Goal: Task Accomplishment & Management: Manage account settings

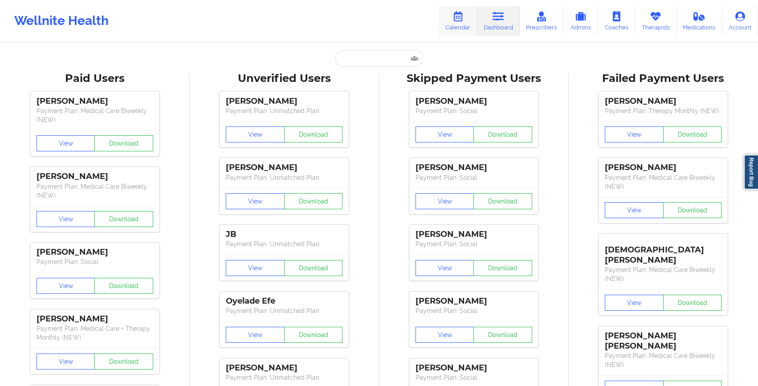
click at [464, 14] on icon at bounding box center [458, 17] width 12 height 10
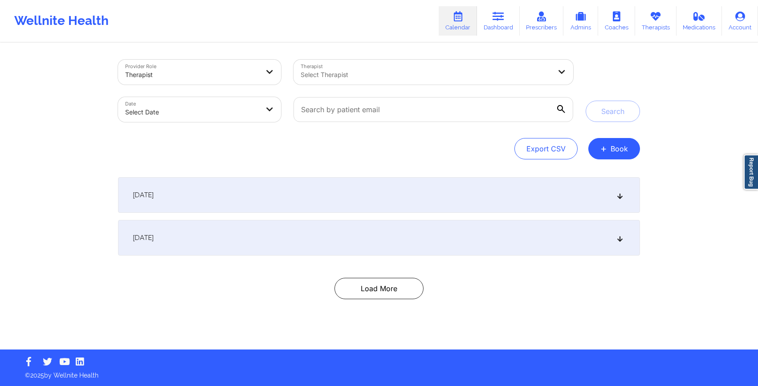
click at [252, 106] on body "Wellnite Health Calendar Dashboard Prescribers Admins Coaches Therapists Medica…" at bounding box center [379, 193] width 758 height 386
select select "2025-8"
select select "2025-9"
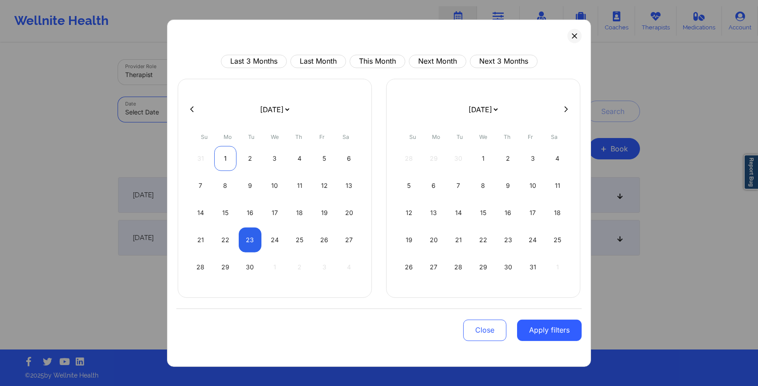
click at [226, 163] on div "1" at bounding box center [225, 158] width 23 height 25
select select "2025-8"
select select "2025-9"
select select "2025-8"
select select "2025-9"
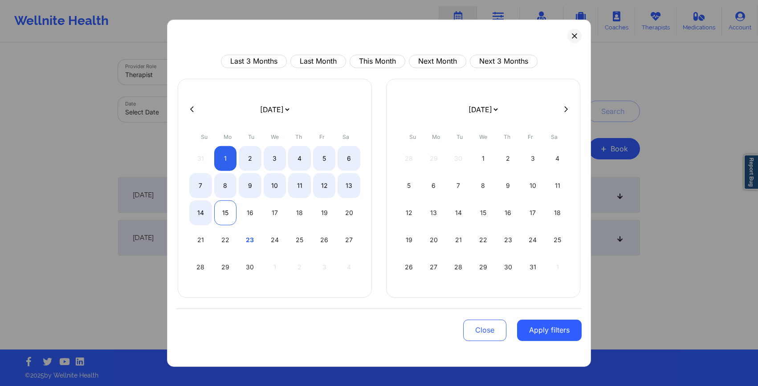
click at [224, 215] on div "15" at bounding box center [225, 212] width 23 height 25
select select "2025-8"
select select "2025-9"
click at [531, 326] on button "Apply filters" at bounding box center [549, 329] width 65 height 21
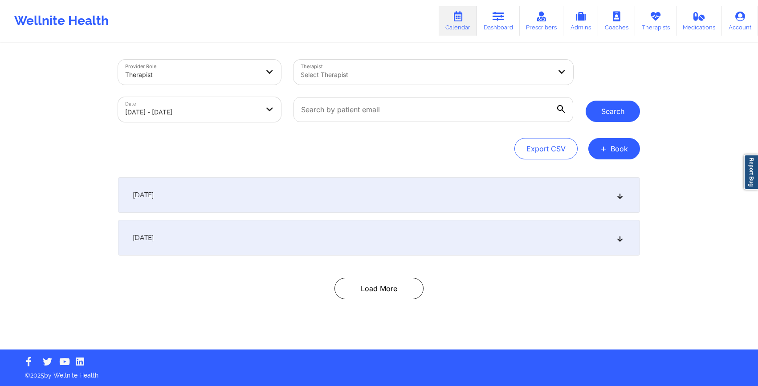
click at [609, 118] on button "Search" at bounding box center [613, 111] width 54 height 21
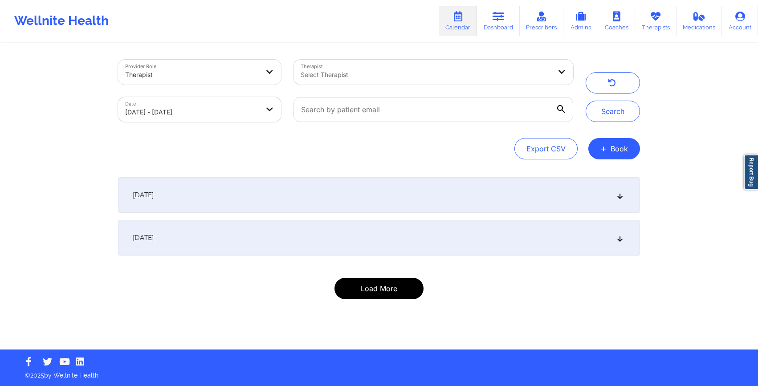
click at [379, 295] on button "Load More" at bounding box center [379, 288] width 89 height 21
click at [361, 290] on button "Load More" at bounding box center [379, 288] width 89 height 21
select select "2025-8"
select select "2025-9"
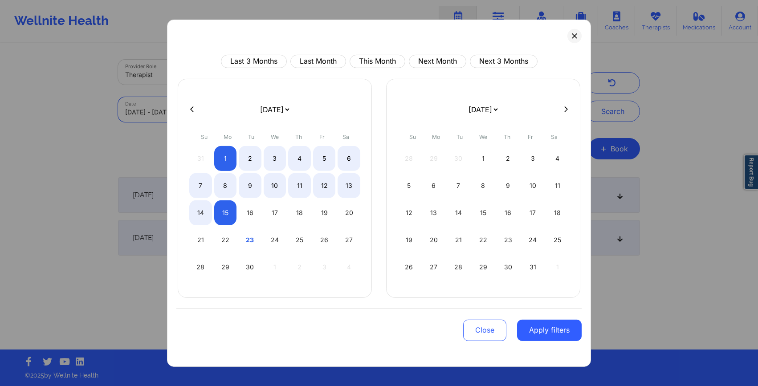
click at [132, 115] on body "Wellnite Health Calendar Dashboard Prescribers Admins Coaches Therapists Medica…" at bounding box center [379, 193] width 758 height 386
click at [552, 333] on button "Apply filters" at bounding box center [549, 329] width 65 height 21
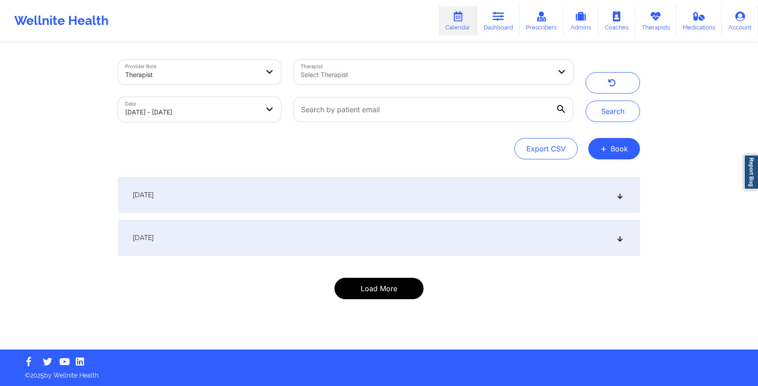
click at [401, 287] on button "Load More" at bounding box center [379, 288] width 89 height 21
click at [211, 199] on div "[DATE]" at bounding box center [379, 195] width 522 height 36
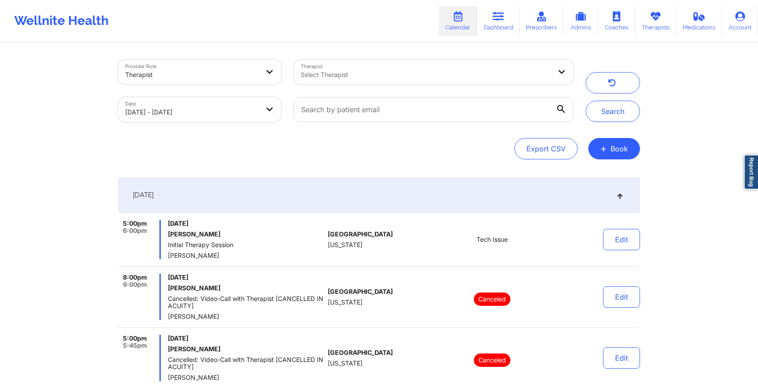
click at [205, 192] on div "[DATE]" at bounding box center [379, 195] width 522 height 36
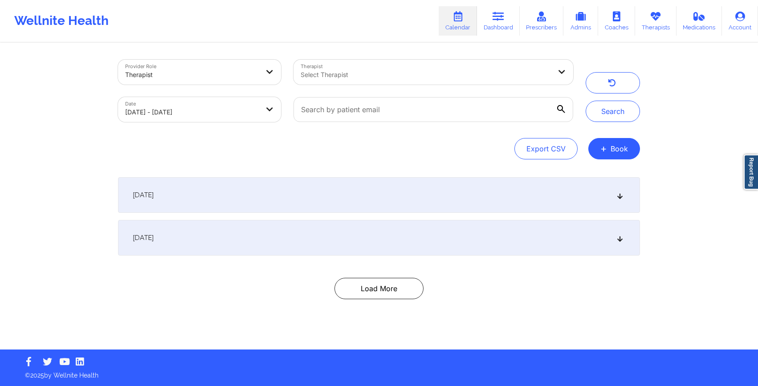
click at [154, 240] on span "[DATE]" at bounding box center [143, 237] width 21 height 9
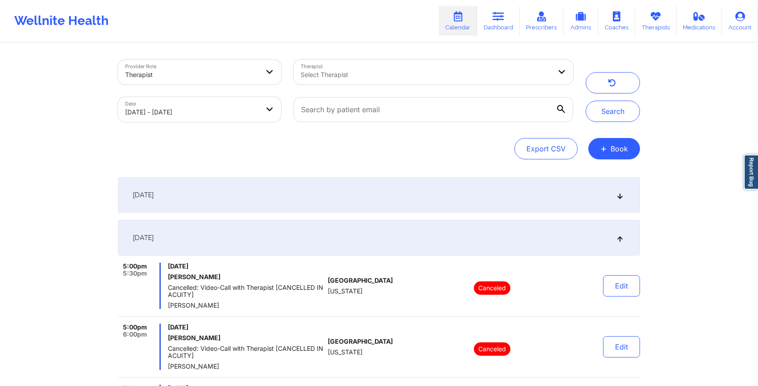
click at [175, 206] on div "[DATE]" at bounding box center [379, 195] width 522 height 36
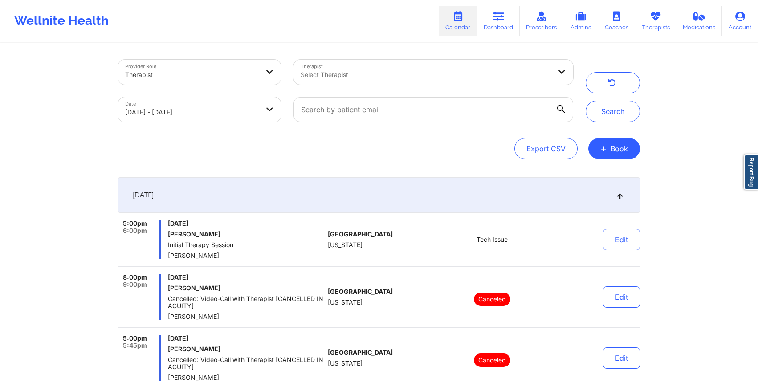
click at [154, 197] on span "[DATE]" at bounding box center [143, 195] width 21 height 9
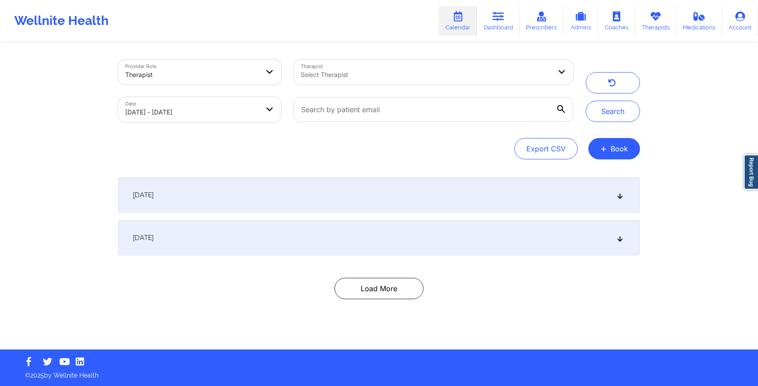
click at [154, 195] on span "[DATE]" at bounding box center [143, 195] width 21 height 9
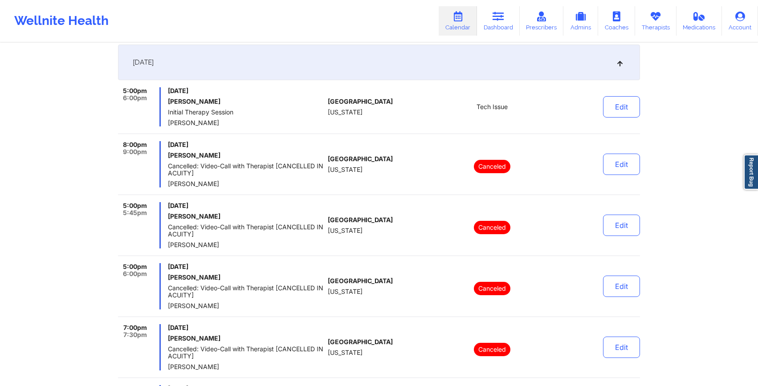
scroll to position [132, 0]
click at [154, 66] on span "[DATE]" at bounding box center [143, 63] width 21 height 9
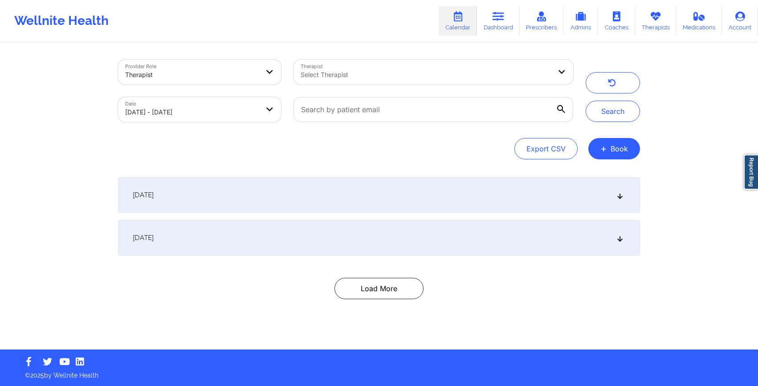
scroll to position [0, 0]
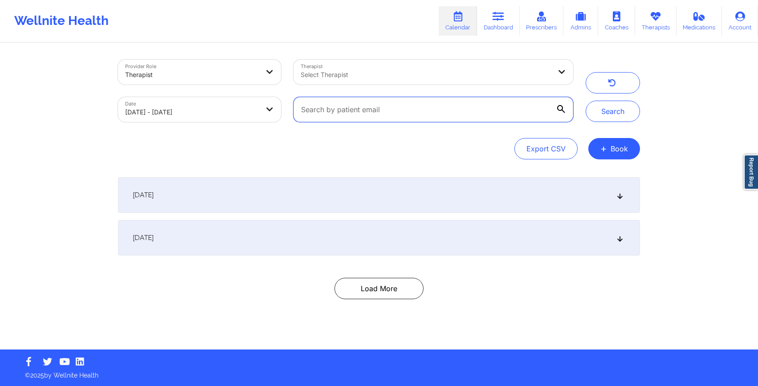
click at [383, 120] on input "text" at bounding box center [434, 109] width 280 height 25
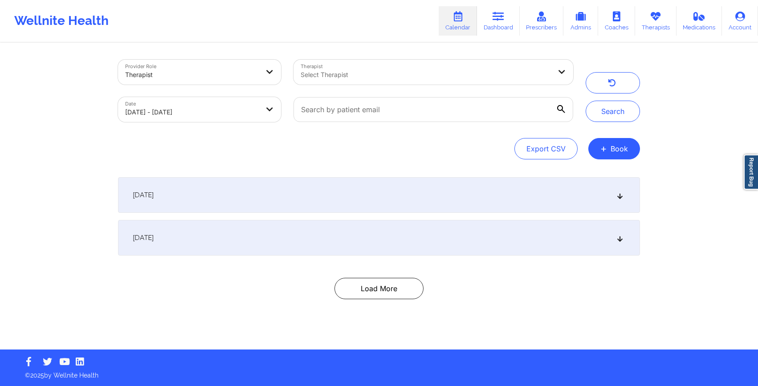
click at [274, 128] on div "Provider Role Therapist Therapist Select Therapist Date [DATE] - [DATE] Search …" at bounding box center [379, 110] width 522 height 100
click at [601, 112] on button "Search" at bounding box center [613, 111] width 54 height 21
click at [362, 290] on button "Load More" at bounding box center [379, 288] width 89 height 21
click at [595, 148] on button "+ Book" at bounding box center [614, 148] width 52 height 21
click at [584, 174] on button "Therapy Session" at bounding box center [599, 177] width 68 height 15
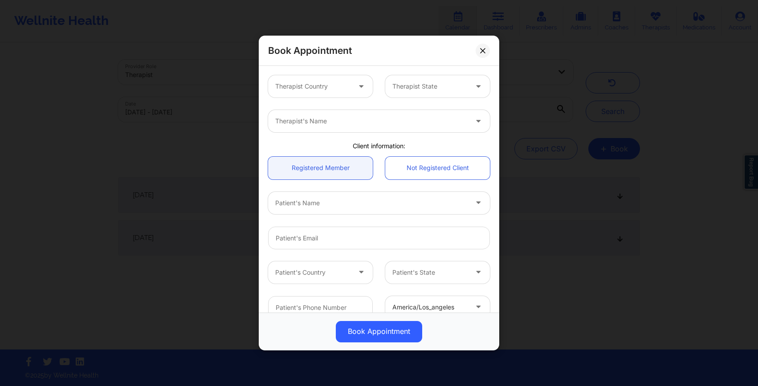
click at [319, 93] on div "Therapist Country" at bounding box center [309, 86] width 83 height 22
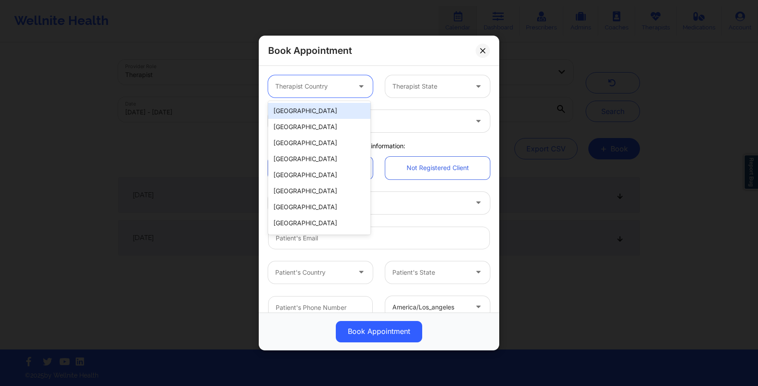
click at [316, 105] on div "[GEOGRAPHIC_DATA]" at bounding box center [319, 111] width 102 height 16
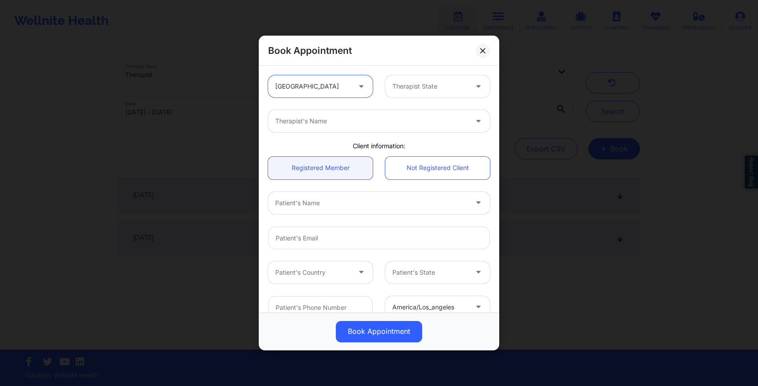
click at [410, 92] on div "Therapist State" at bounding box center [426, 86] width 83 height 22
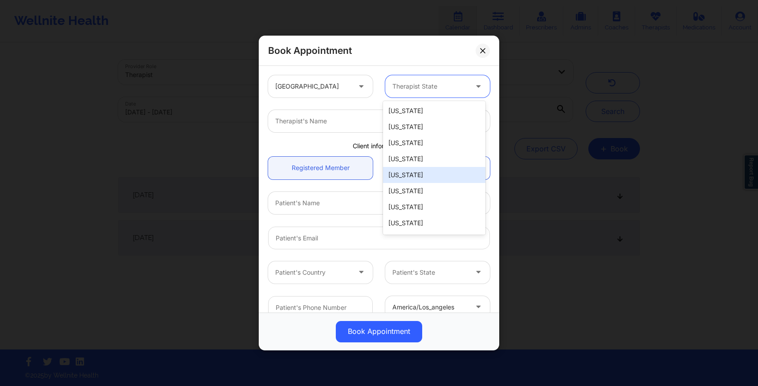
click at [421, 171] on div "[US_STATE]" at bounding box center [434, 175] width 102 height 16
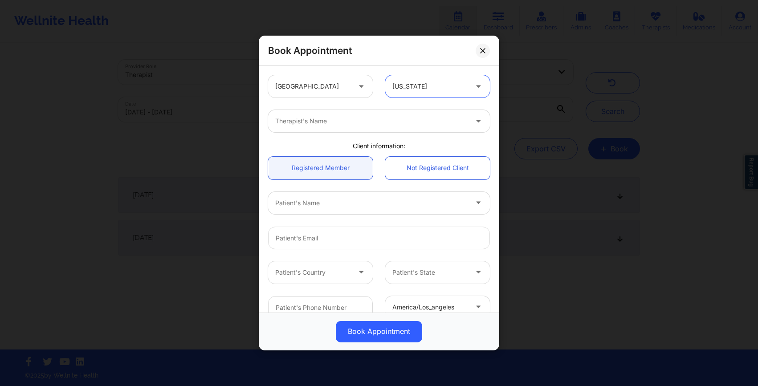
click at [348, 120] on div at bounding box center [371, 121] width 192 height 11
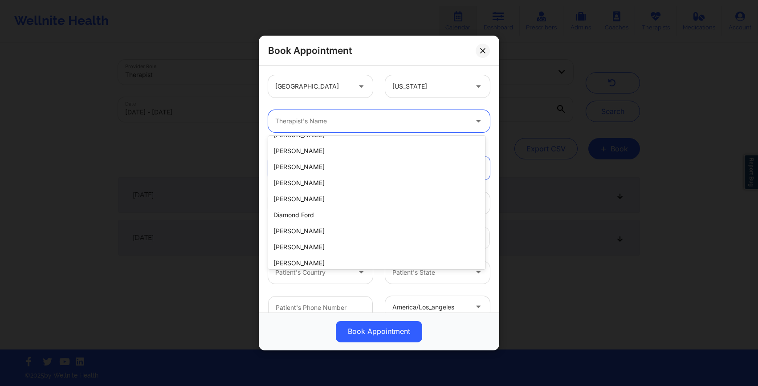
scroll to position [1153, 0]
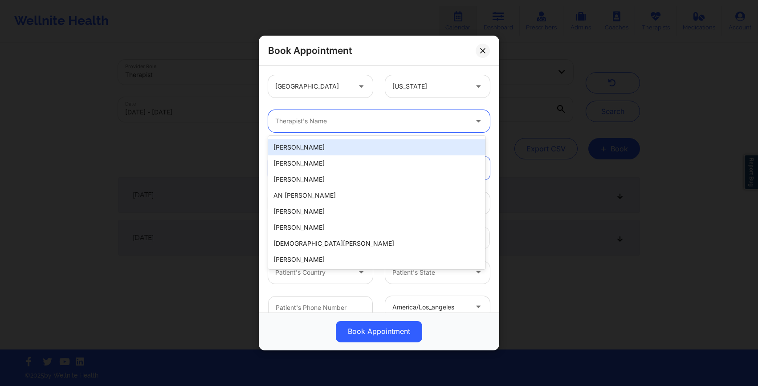
click at [394, 80] on div "[US_STATE]" at bounding box center [429, 86] width 75 height 22
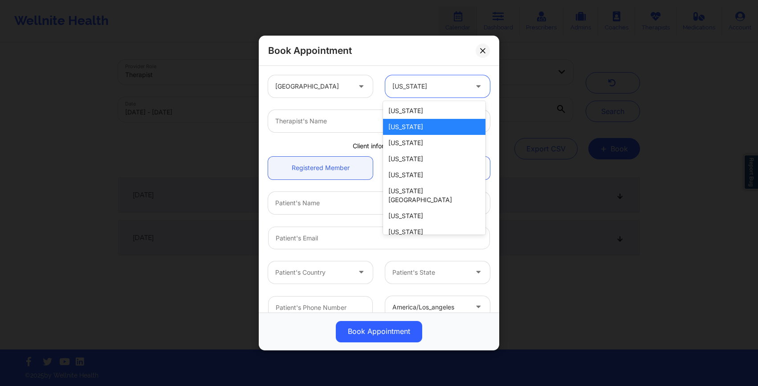
scroll to position [51, 0]
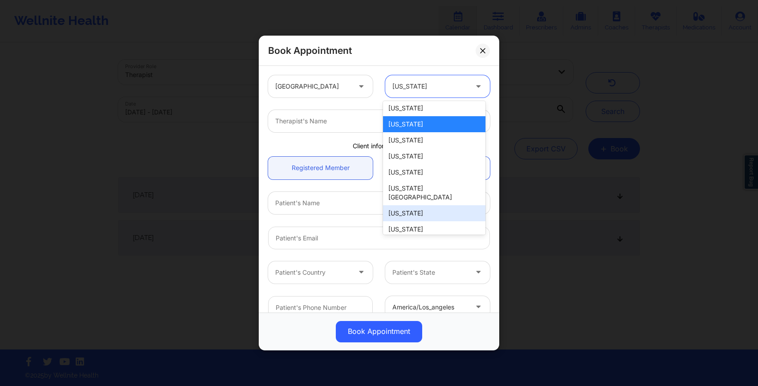
click at [400, 205] on div "[US_STATE]" at bounding box center [434, 213] width 102 height 16
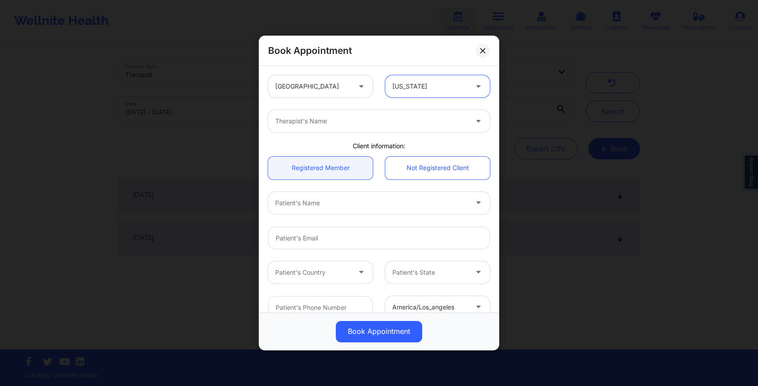
click at [333, 116] on div at bounding box center [371, 121] width 192 height 11
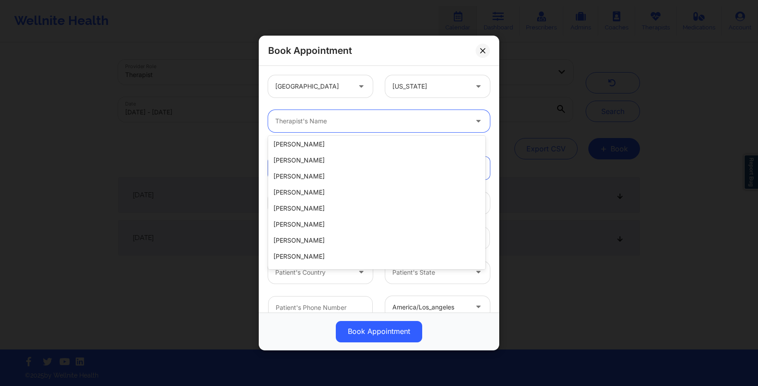
scroll to position [0, 0]
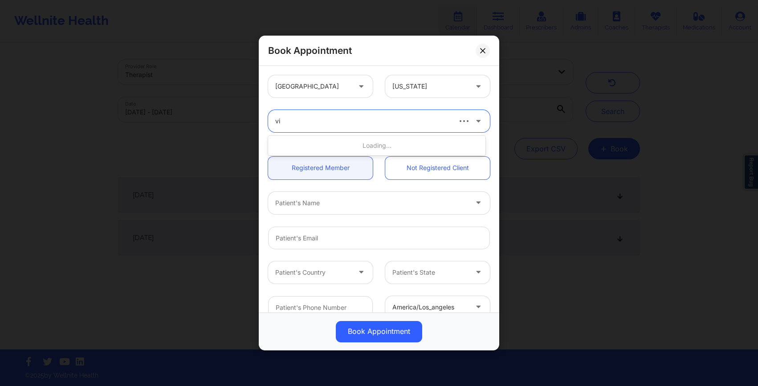
type input "vir"
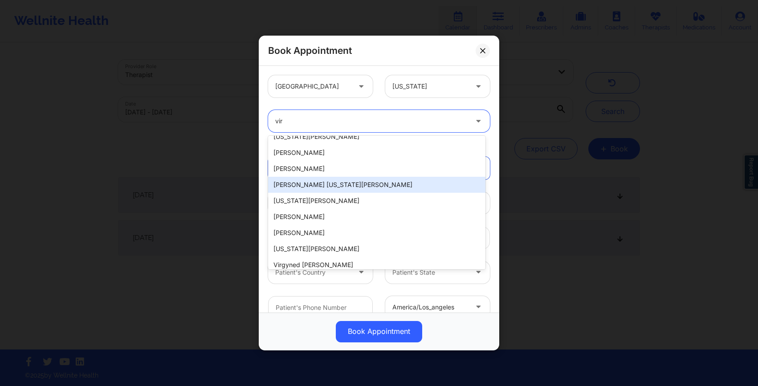
scroll to position [319, 0]
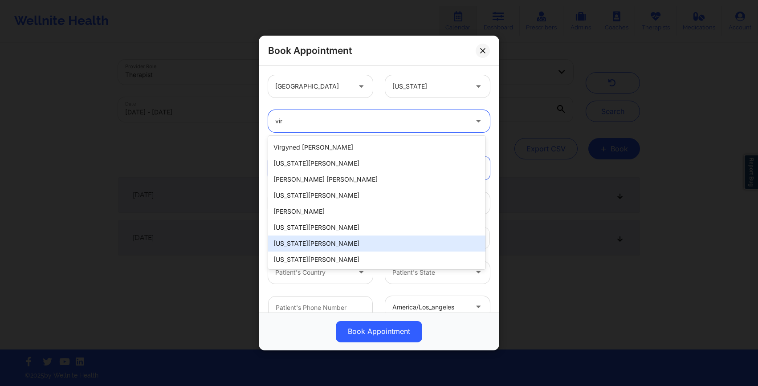
click at [307, 246] on div "[US_STATE][PERSON_NAME]" at bounding box center [376, 244] width 217 height 16
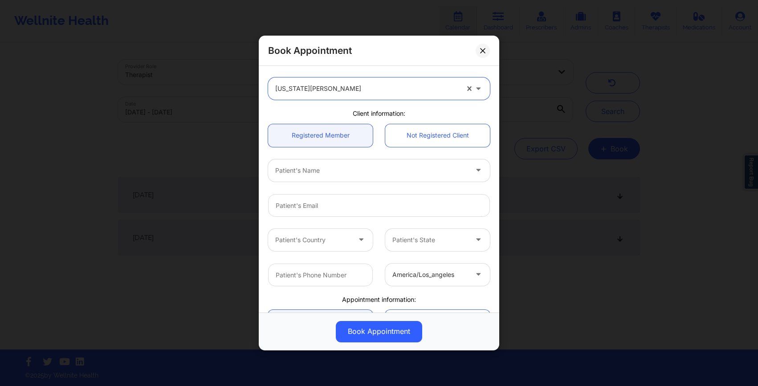
scroll to position [30, 0]
click at [393, 182] on div "Patient's Name" at bounding box center [368, 173] width 200 height 22
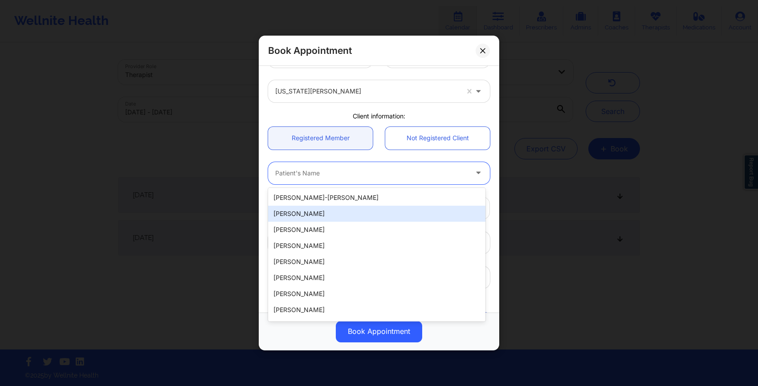
click at [372, 210] on div "[PERSON_NAME]" at bounding box center [376, 214] width 217 height 16
type input "[EMAIL_ADDRESS][DOMAIN_NAME]"
type input "2038436822"
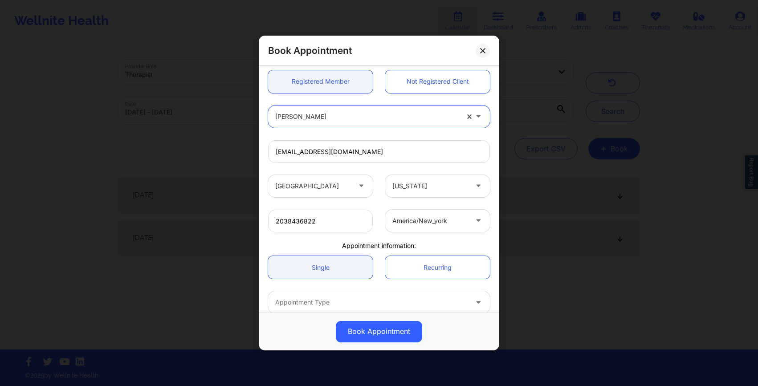
scroll to position [88, 0]
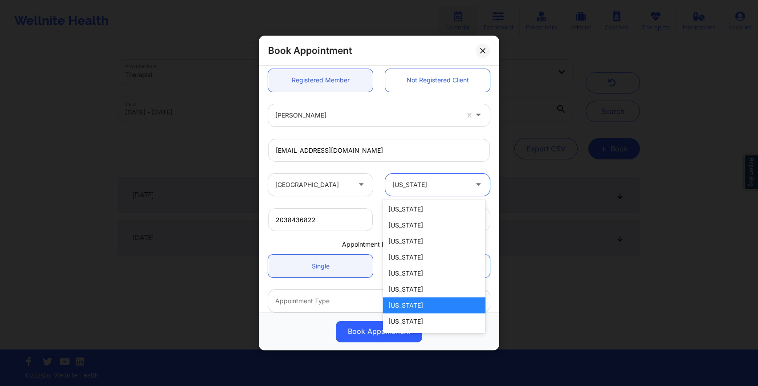
click at [428, 185] on div at bounding box center [429, 185] width 75 height 11
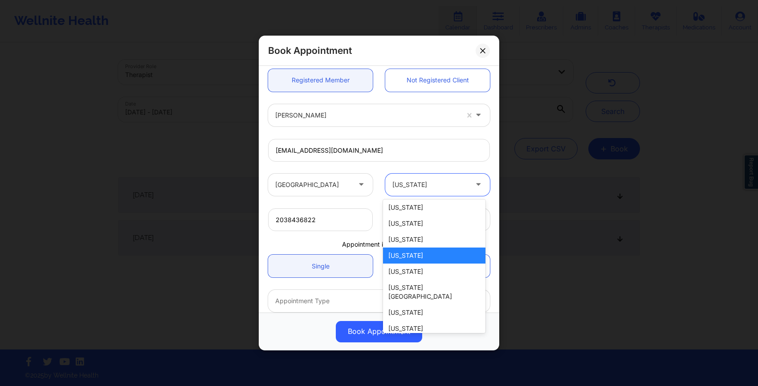
scroll to position [57, 0]
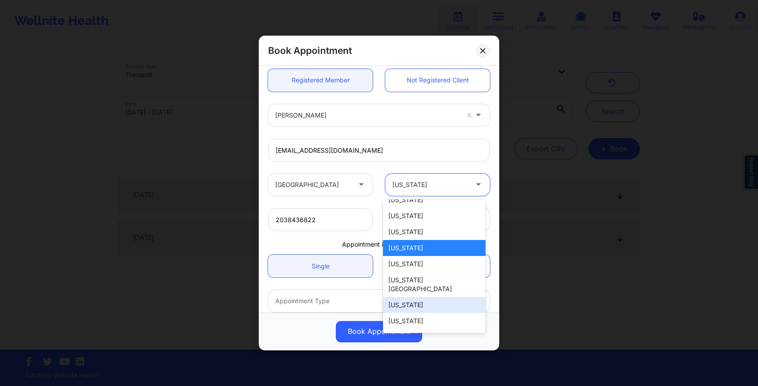
click at [408, 297] on div "[US_STATE]" at bounding box center [434, 305] width 102 height 16
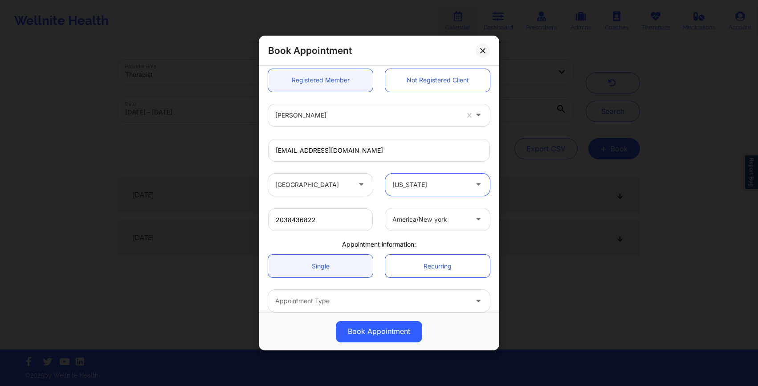
click at [379, 203] on div "2038436822 america/new_york" at bounding box center [379, 219] width 234 height 35
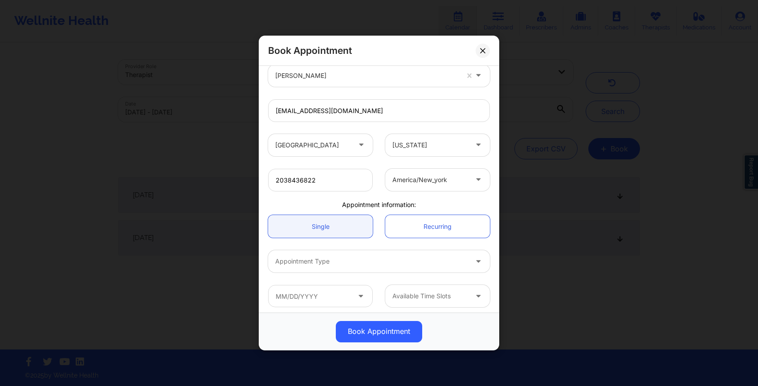
scroll to position [131, 0]
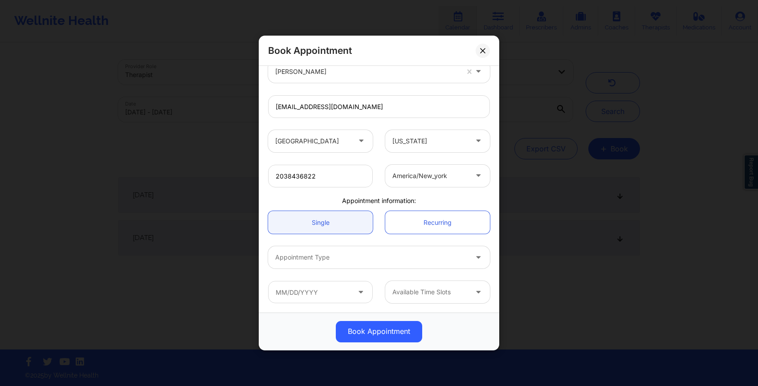
click at [354, 257] on div at bounding box center [371, 258] width 192 height 11
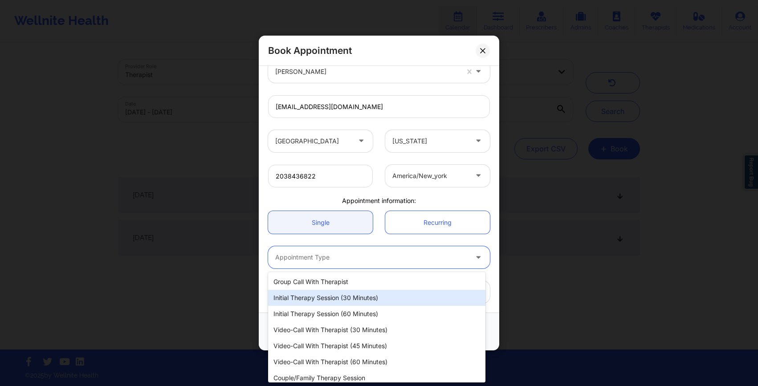
click at [341, 298] on div "Initial Therapy Session (30 minutes)" at bounding box center [376, 298] width 217 height 16
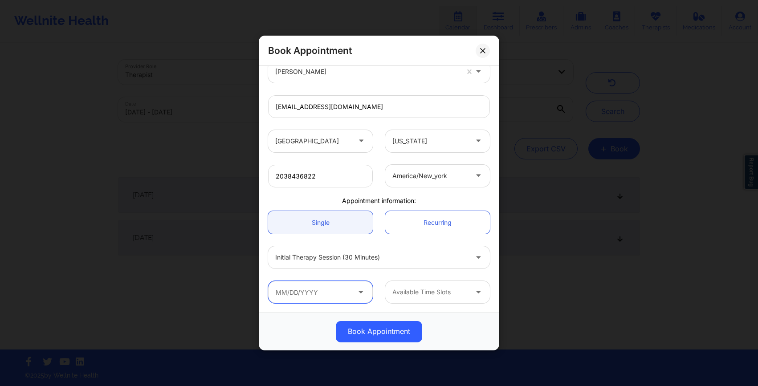
click at [339, 294] on input "text" at bounding box center [320, 292] width 105 height 22
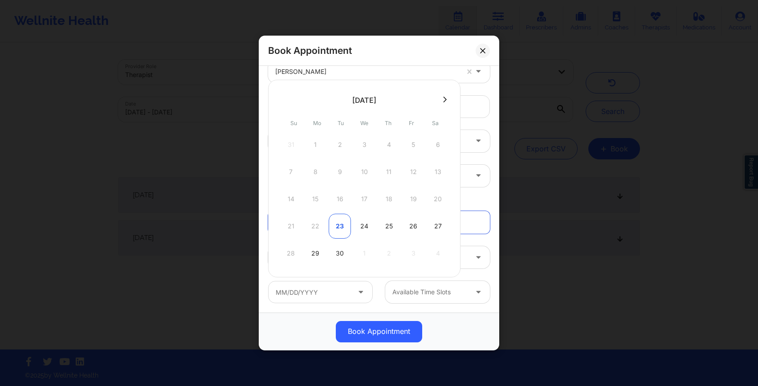
click at [343, 229] on div "23" at bounding box center [340, 226] width 22 height 25
type input "[DATE]"
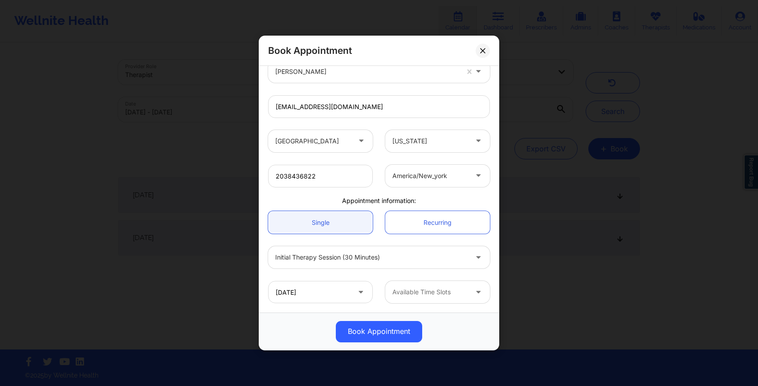
click at [430, 296] on div at bounding box center [429, 292] width 75 height 11
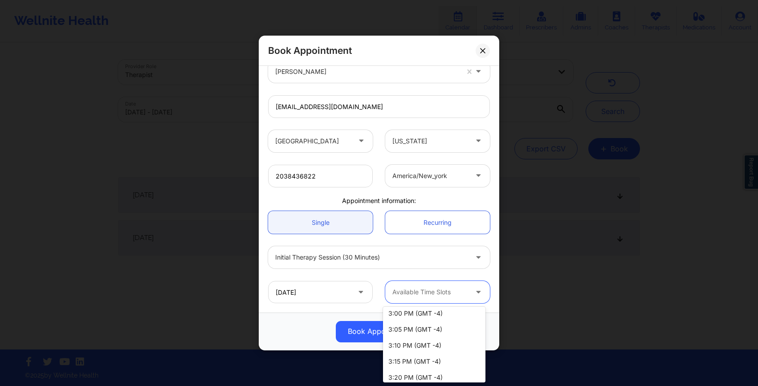
scroll to position [842, 0]
click at [379, 242] on div "Initial Therapy Session (30 minutes)" at bounding box center [379, 257] width 234 height 35
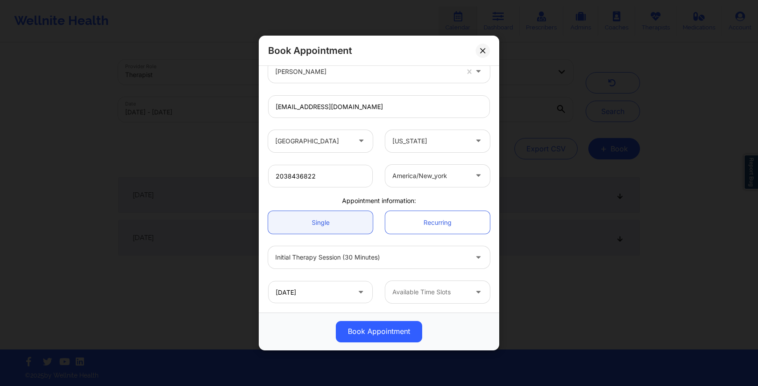
click at [475, 48] on div "Book Appointment" at bounding box center [379, 51] width 241 height 30
click at [478, 48] on button at bounding box center [483, 51] width 14 height 14
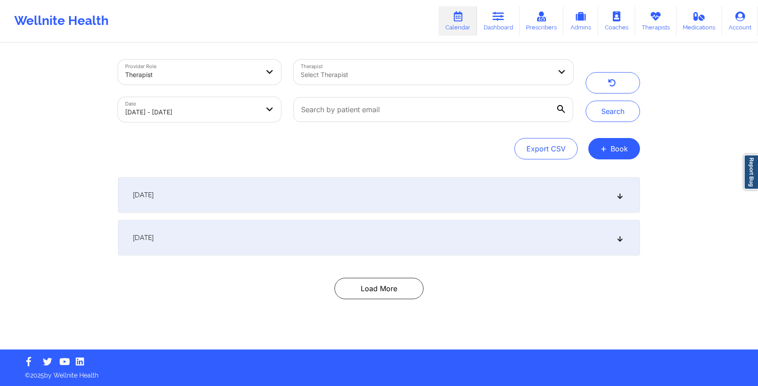
click at [184, 108] on body "Wellnite Health Calendar Dashboard Prescribers Admins Coaches Therapists Medica…" at bounding box center [379, 193] width 758 height 386
select select "2025-8"
select select "2025-9"
click at [234, 109] on body "Wellnite Health Calendar Dashboard Prescribers Admins Coaches Therapists Medica…" at bounding box center [379, 193] width 758 height 386
select select "2025-8"
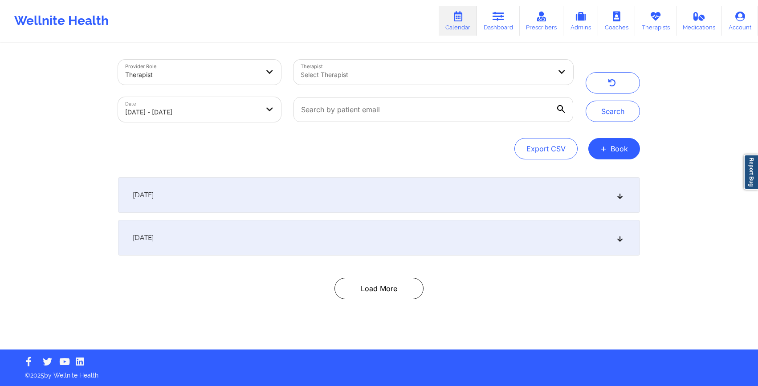
select select "2025-9"
click at [503, 20] on icon at bounding box center [499, 17] width 12 height 10
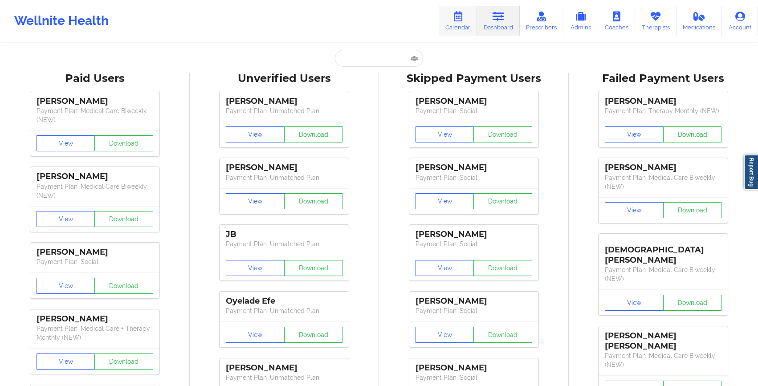
click at [455, 21] on link "Calendar" at bounding box center [458, 20] width 38 height 29
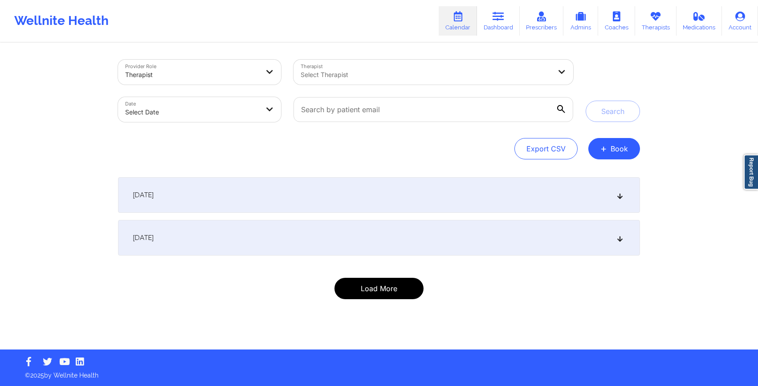
click at [357, 293] on button "Load More" at bounding box center [379, 288] width 89 height 21
click at [225, 245] on div "[DATE]" at bounding box center [379, 238] width 522 height 36
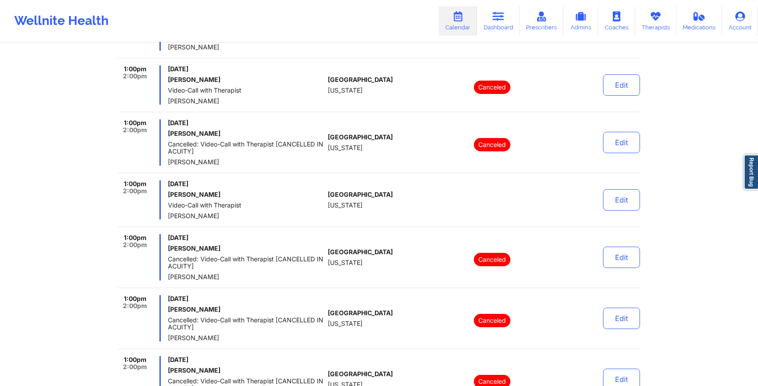
scroll to position [5604, 0]
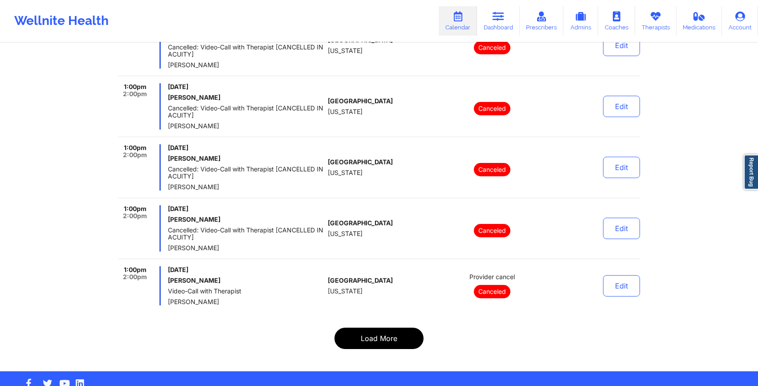
click at [376, 328] on button "Load More" at bounding box center [379, 338] width 89 height 21
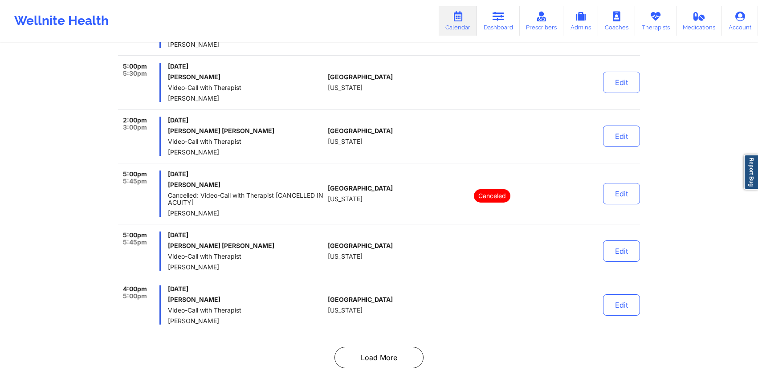
scroll to position [5625, 0]
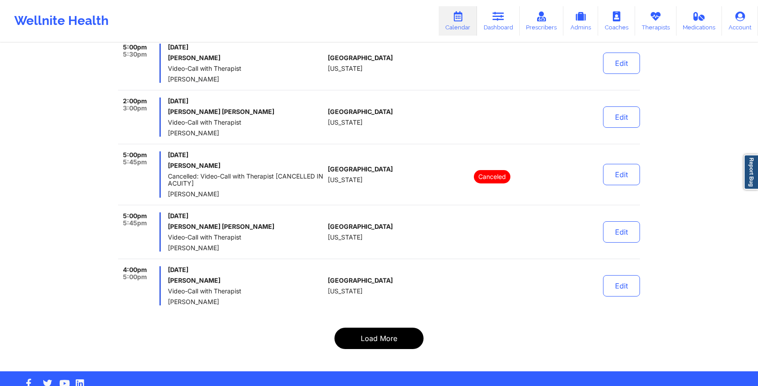
click at [365, 328] on button "Load More" at bounding box center [379, 338] width 89 height 21
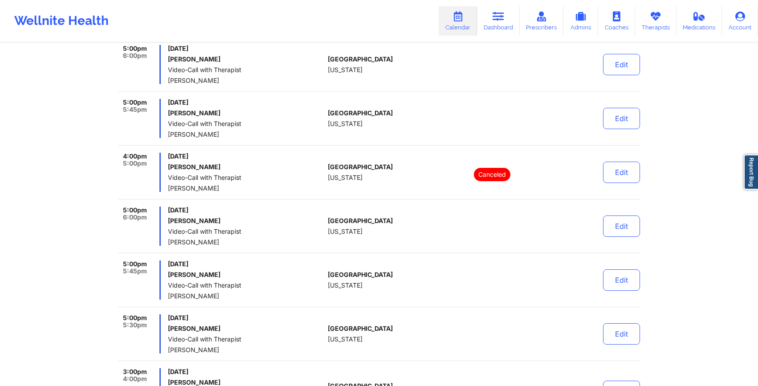
scroll to position [0, 0]
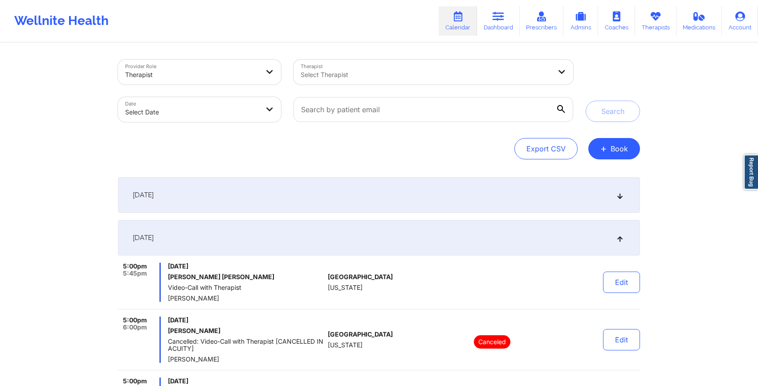
click at [174, 114] on body "Wellnite Health Calendar Dashboard Prescribers Admins Coaches Therapists Medica…" at bounding box center [379, 193] width 758 height 386
select select "2025-8"
select select "2025-9"
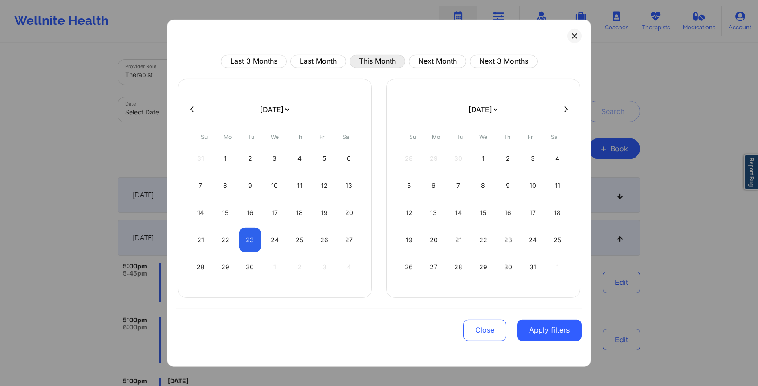
click at [371, 59] on button "This Month" at bounding box center [378, 60] width 56 height 13
select select "2025-8"
select select "2025-9"
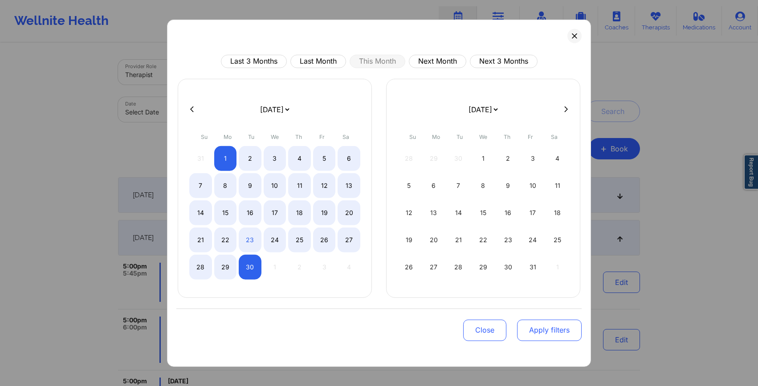
click at [551, 330] on button "Apply filters" at bounding box center [549, 329] width 65 height 21
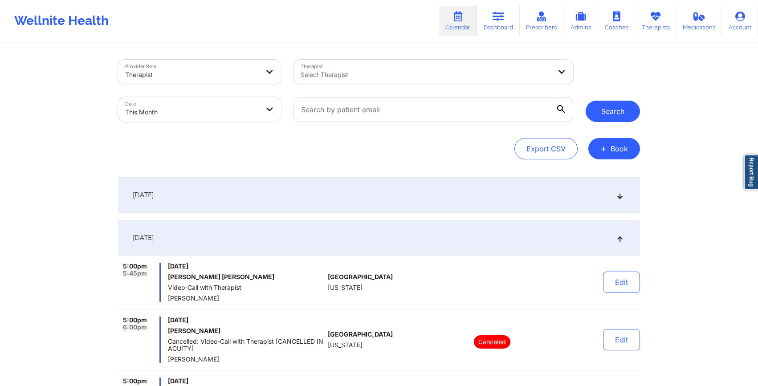
click at [607, 109] on button "Search" at bounding box center [613, 111] width 54 height 21
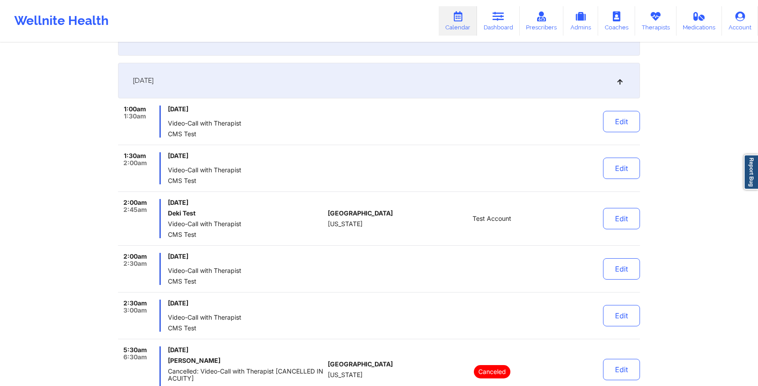
scroll to position [155, 0]
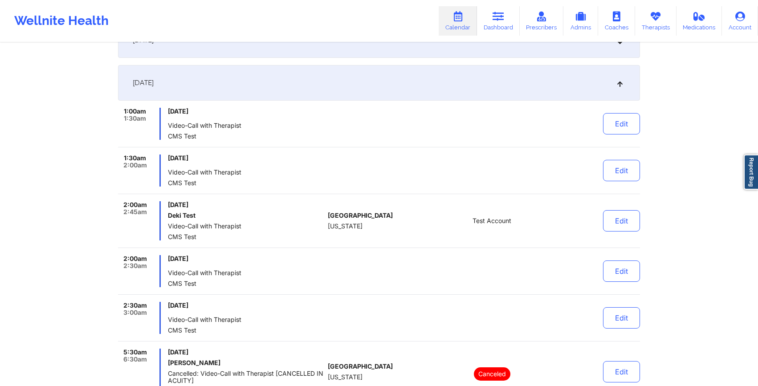
click at [618, 83] on icon at bounding box center [621, 83] width 8 height 6
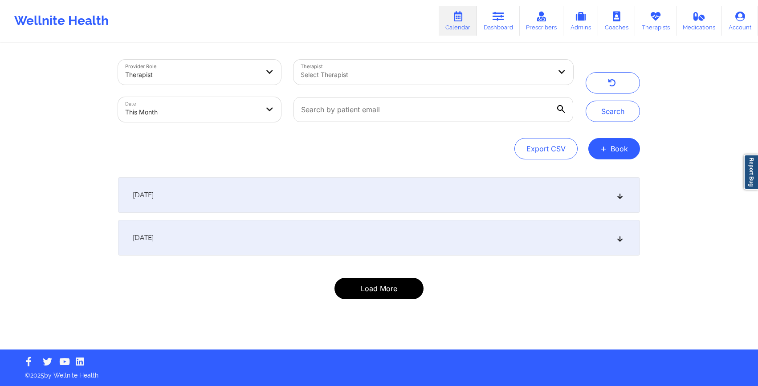
click at [380, 288] on button "Load More" at bounding box center [379, 288] width 89 height 21
click at [621, 241] on icon at bounding box center [621, 238] width 8 height 6
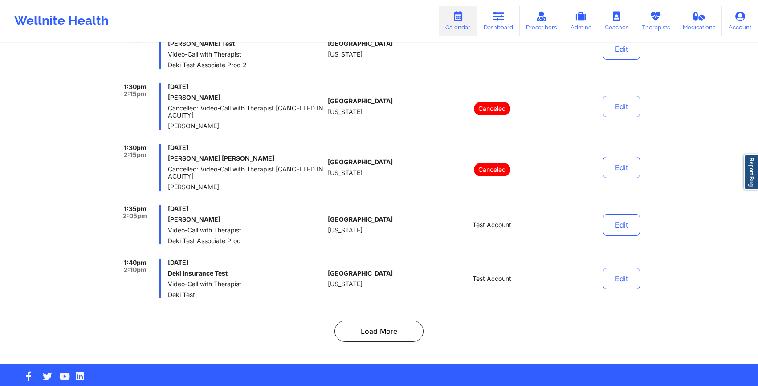
scroll to position [5875, 0]
click at [374, 321] on button "Load More" at bounding box center [379, 331] width 89 height 21
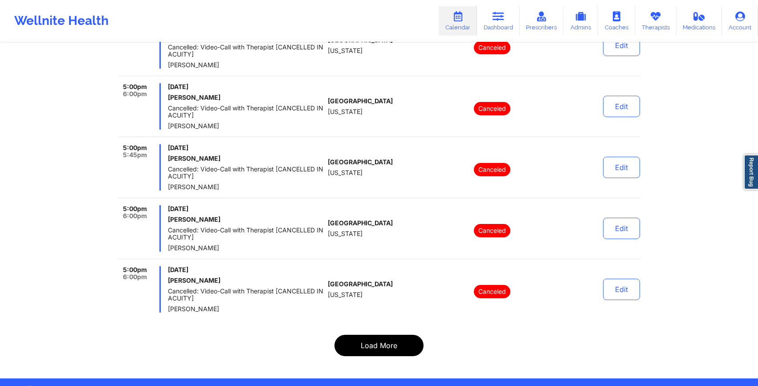
scroll to position [5889, 0]
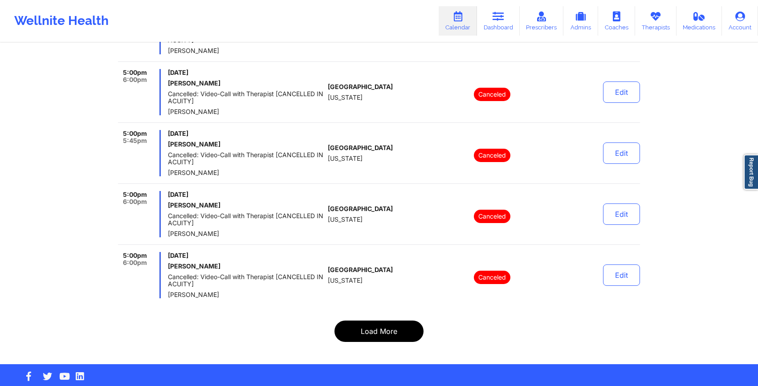
click at [371, 321] on button "Load More" at bounding box center [379, 331] width 89 height 21
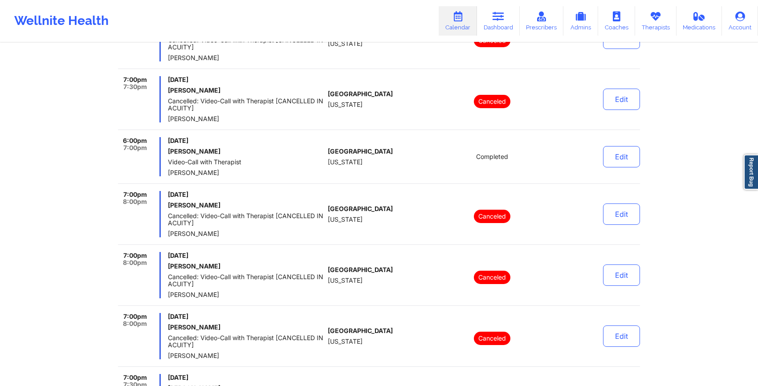
scroll to position [5974, 0]
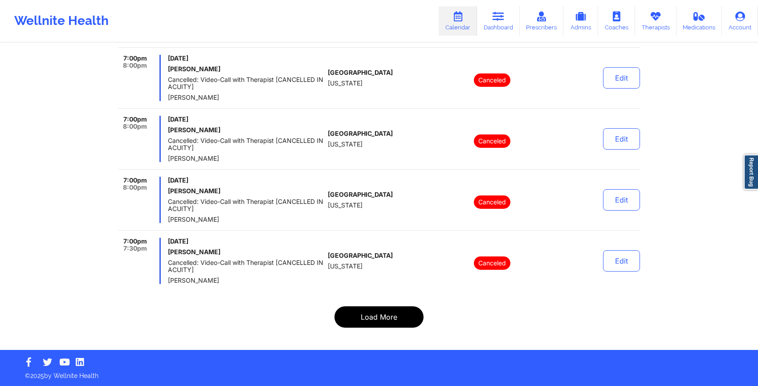
click at [380, 315] on button "Load More" at bounding box center [379, 316] width 89 height 21
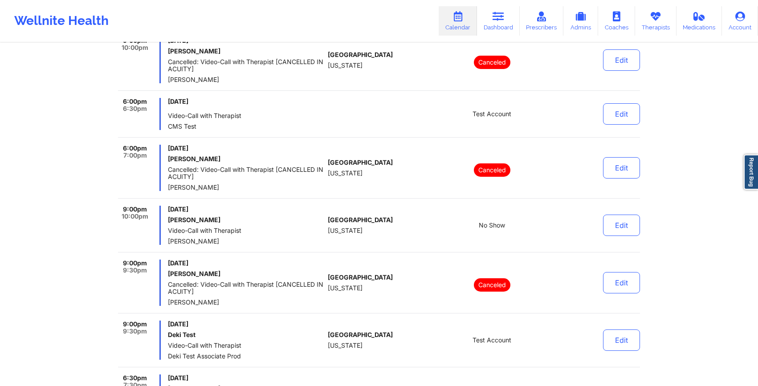
scroll to position [3853, 0]
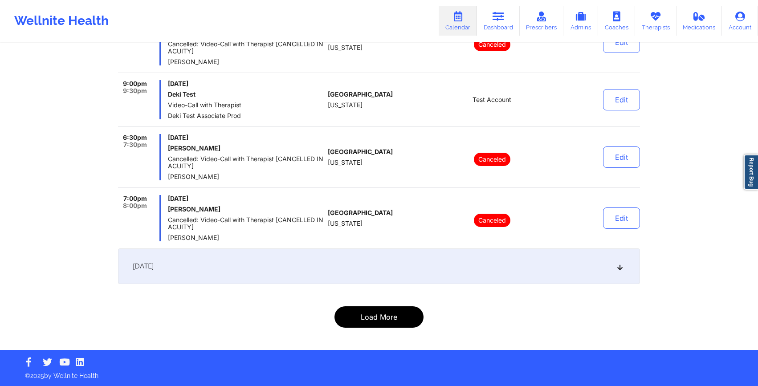
click at [369, 318] on button "Load More" at bounding box center [379, 316] width 89 height 21
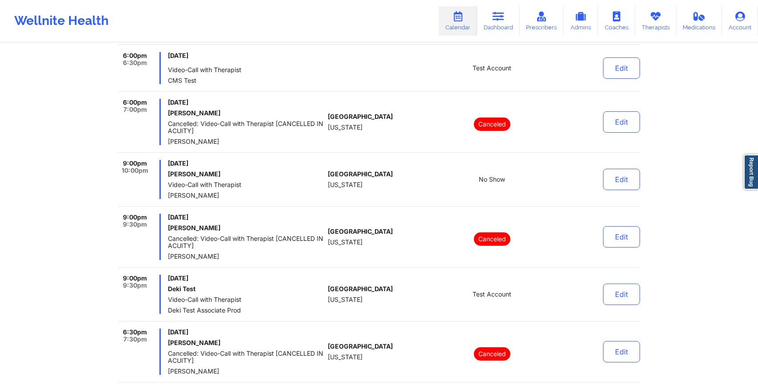
scroll to position [3657, 0]
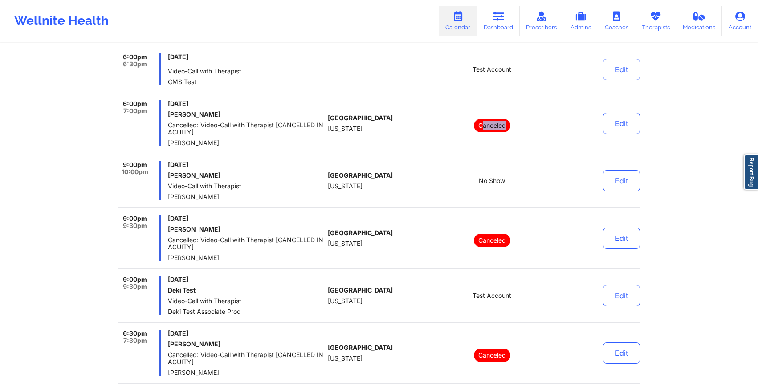
drag, startPoint x: 481, startPoint y: 127, endPoint x: 519, endPoint y: 127, distance: 38.3
click at [520, 127] on div "Canceled" at bounding box center [492, 123] width 124 height 46
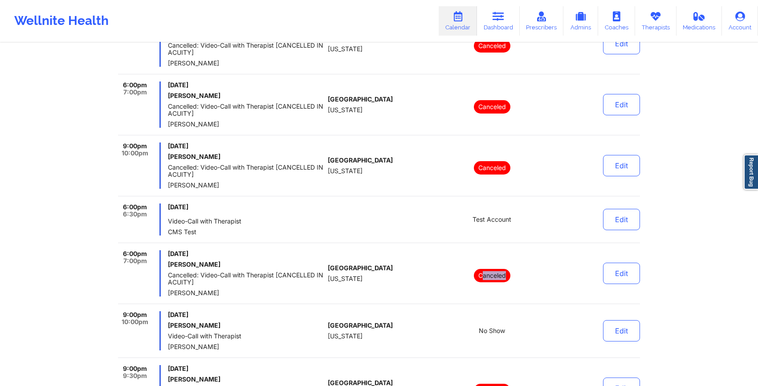
scroll to position [3853, 0]
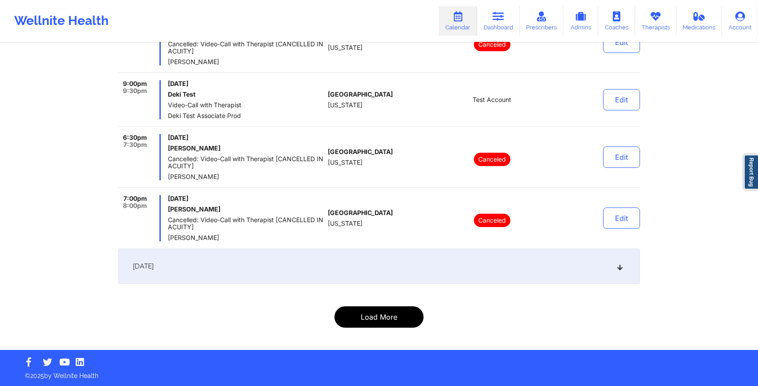
click at [363, 317] on button "Load More" at bounding box center [379, 316] width 89 height 21
click at [253, 267] on div "[DATE]" at bounding box center [379, 267] width 522 height 36
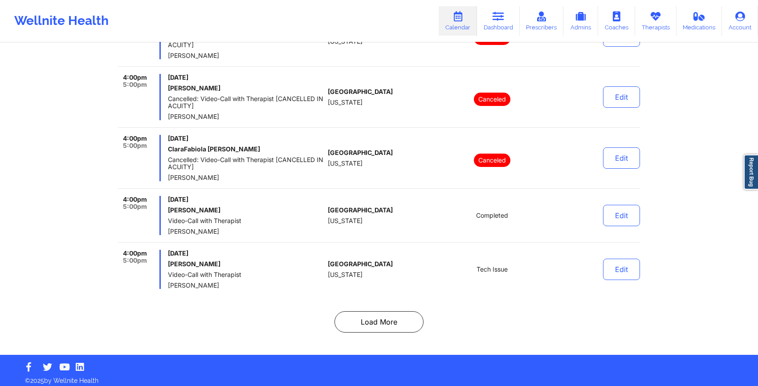
scroll to position [5746, 0]
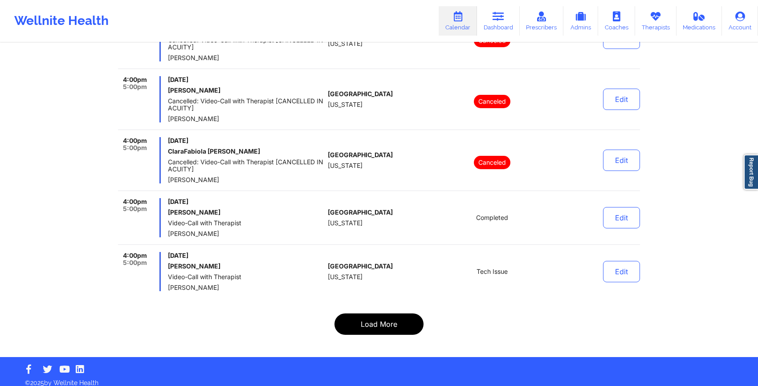
click at [384, 324] on button "Load More" at bounding box center [379, 324] width 89 height 21
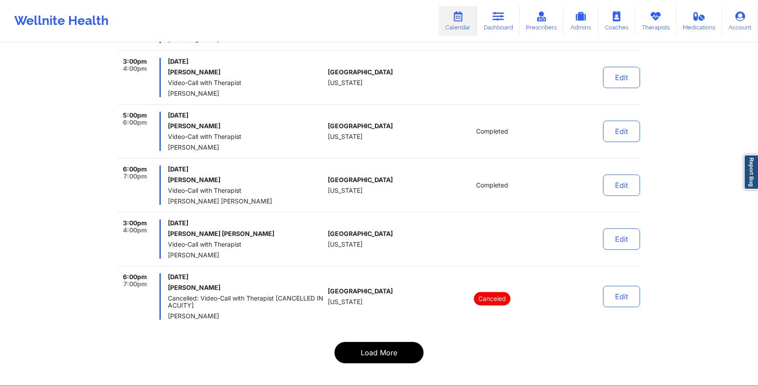
click at [379, 342] on button "Load More" at bounding box center [379, 352] width 89 height 21
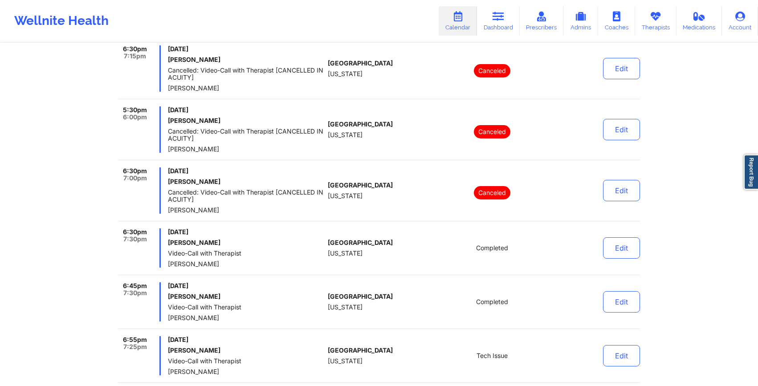
scroll to position [3371, 0]
click at [495, 185] on p "Canceled" at bounding box center [492, 191] width 37 height 13
click at [495, 135] on div "Canceled" at bounding box center [492, 129] width 124 height 46
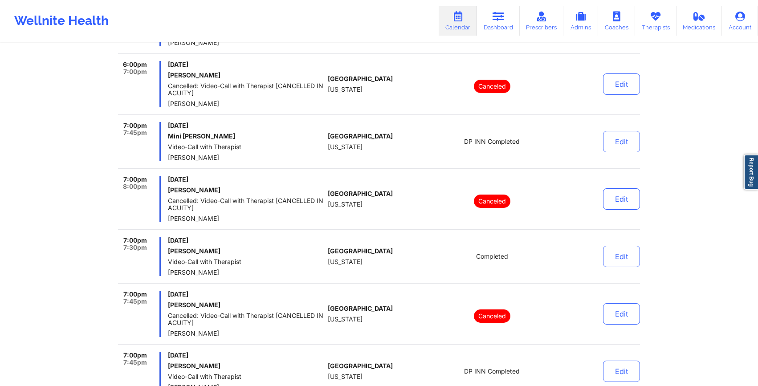
scroll to position [5732, 0]
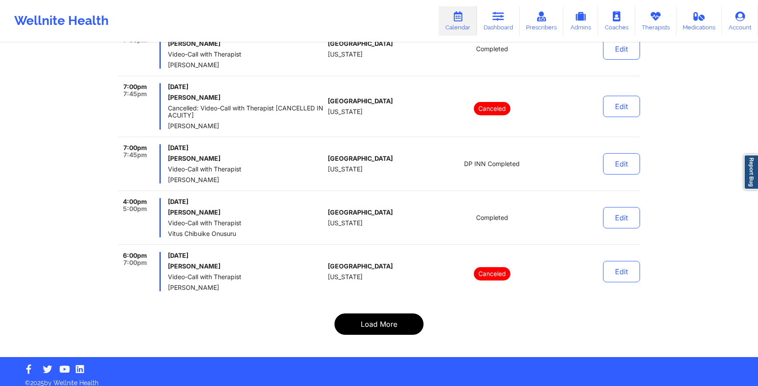
click at [363, 319] on button "Load More" at bounding box center [379, 324] width 89 height 21
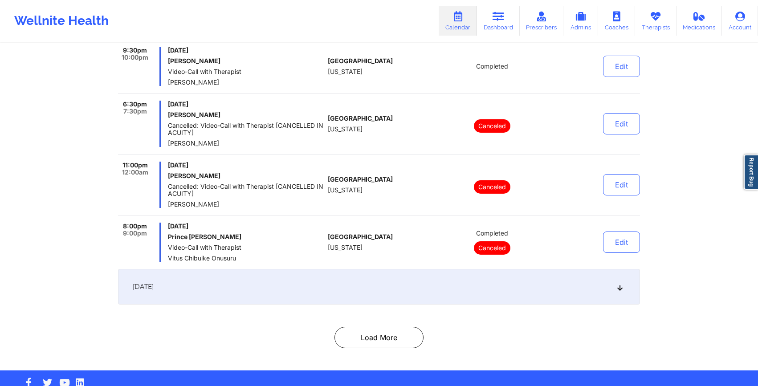
scroll to position [5180, 0]
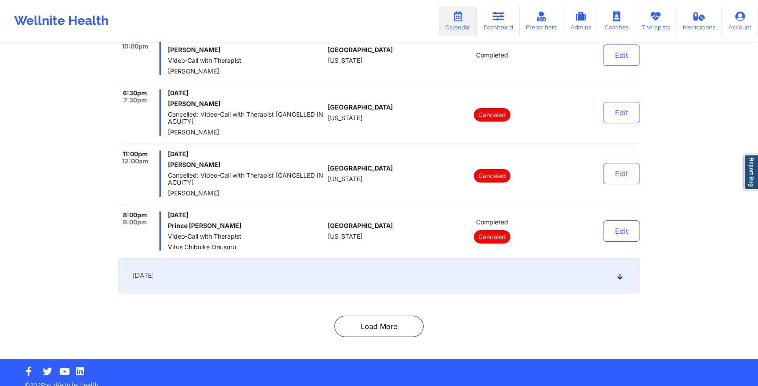
click at [415, 279] on div "[DATE]" at bounding box center [379, 276] width 522 height 36
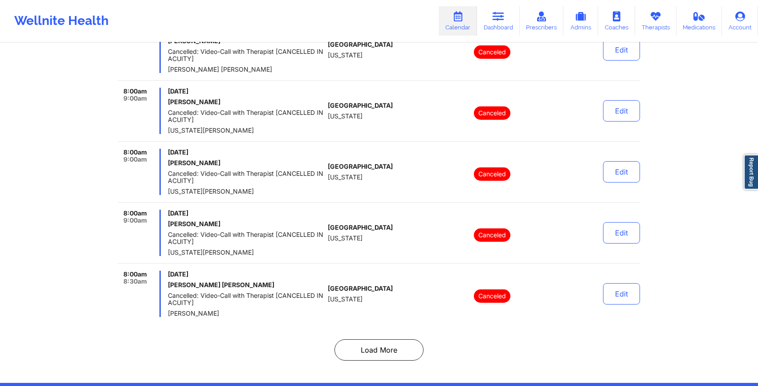
scroll to position [699, 0]
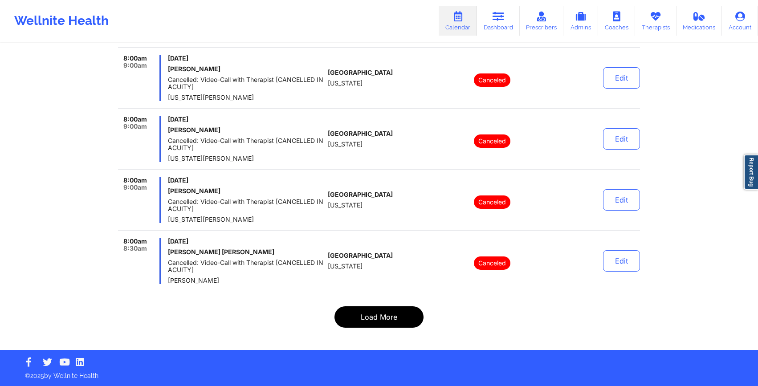
click at [398, 313] on button "Load More" at bounding box center [379, 316] width 89 height 21
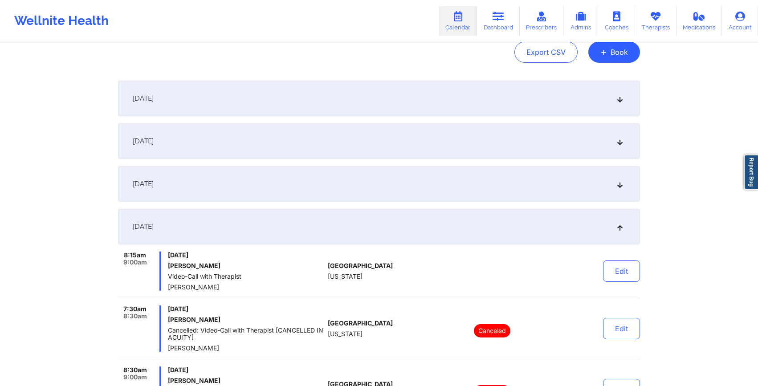
scroll to position [99, 0]
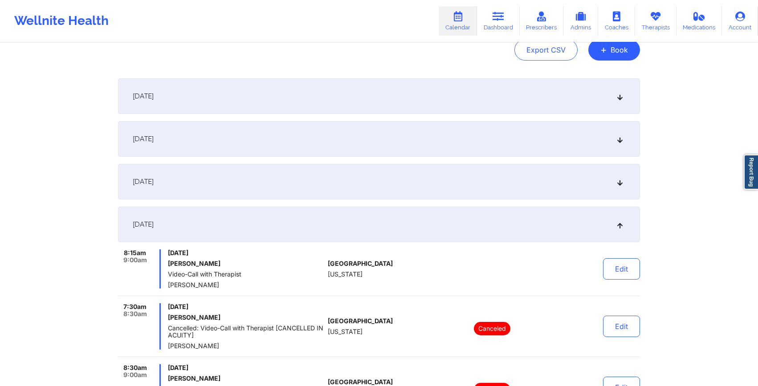
click at [363, 229] on div "[DATE]" at bounding box center [379, 225] width 522 height 36
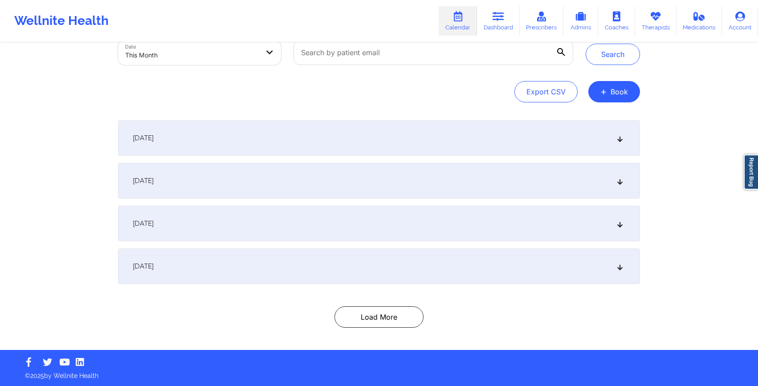
click at [337, 276] on div "[DATE]" at bounding box center [379, 267] width 522 height 36
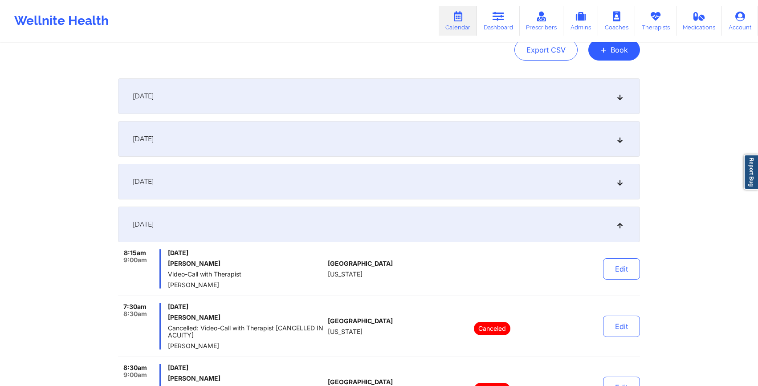
click at [323, 227] on div "[DATE]" at bounding box center [379, 225] width 522 height 36
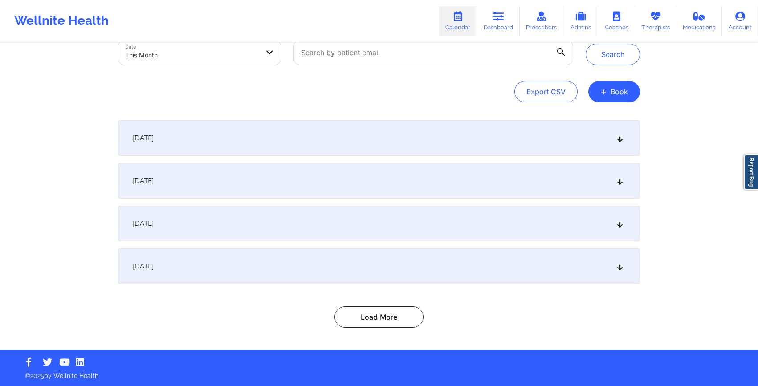
click at [323, 258] on div "[DATE]" at bounding box center [379, 267] width 522 height 36
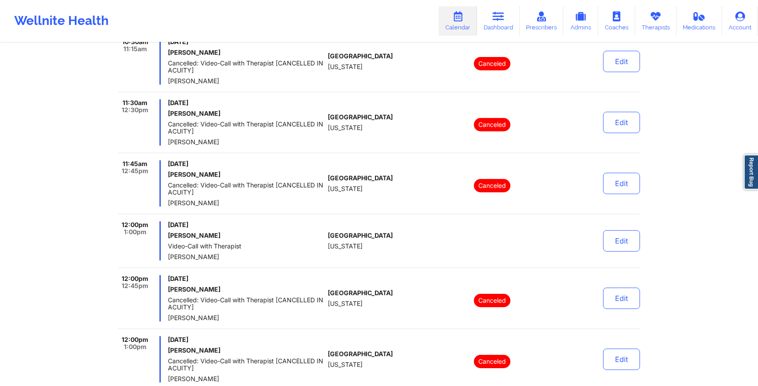
scroll to position [5789, 0]
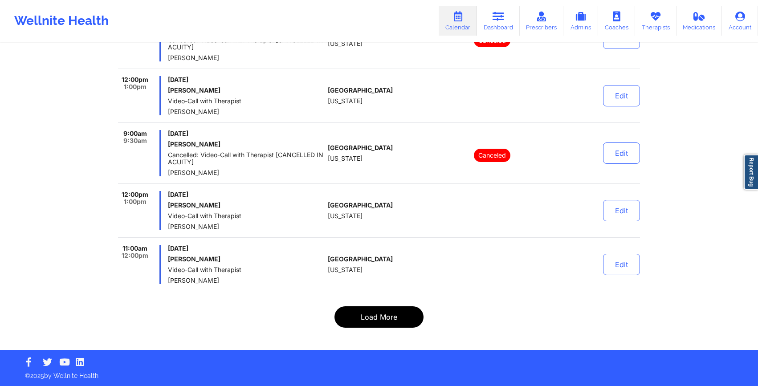
click at [354, 316] on button "Load More" at bounding box center [379, 316] width 89 height 21
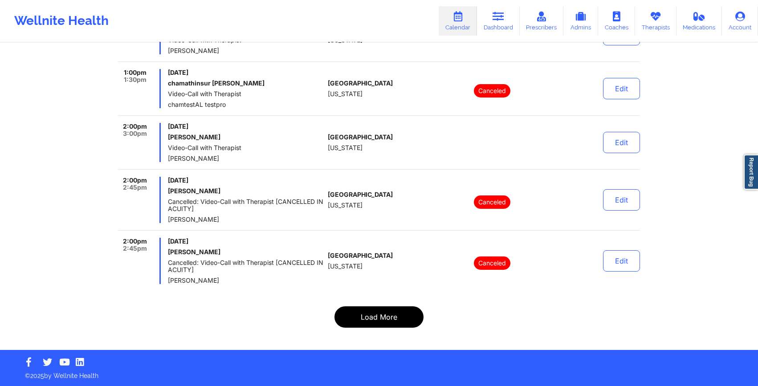
click at [365, 317] on button "Load More" at bounding box center [379, 316] width 89 height 21
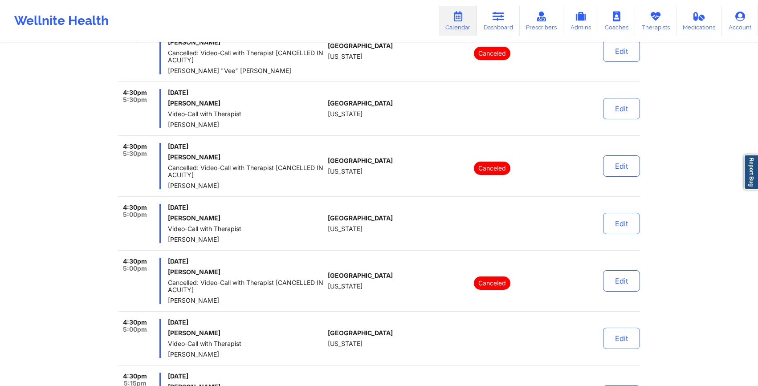
scroll to position [5704, 0]
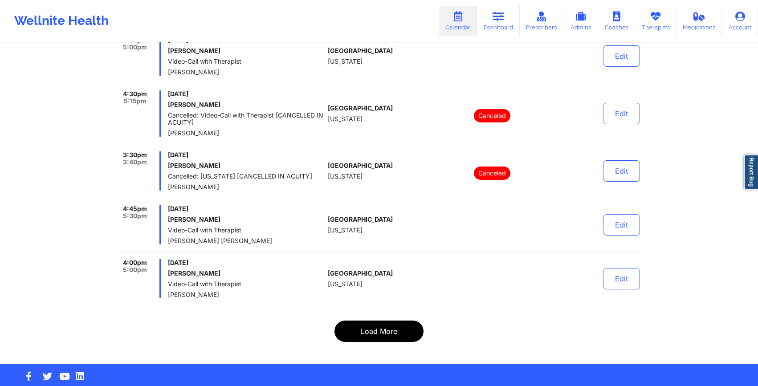
click at [366, 323] on button "Load More" at bounding box center [379, 331] width 89 height 21
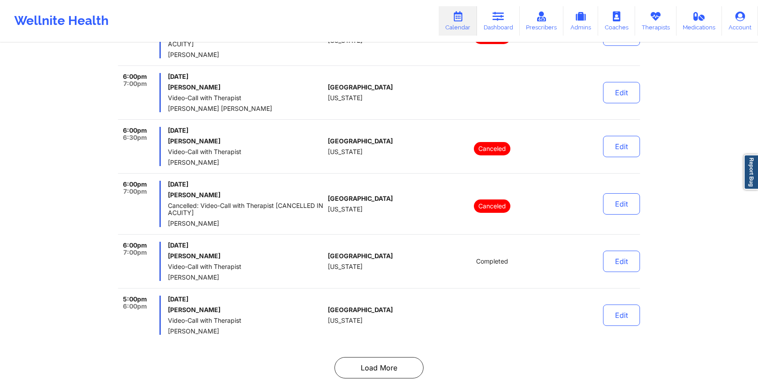
scroll to position [5825, 0]
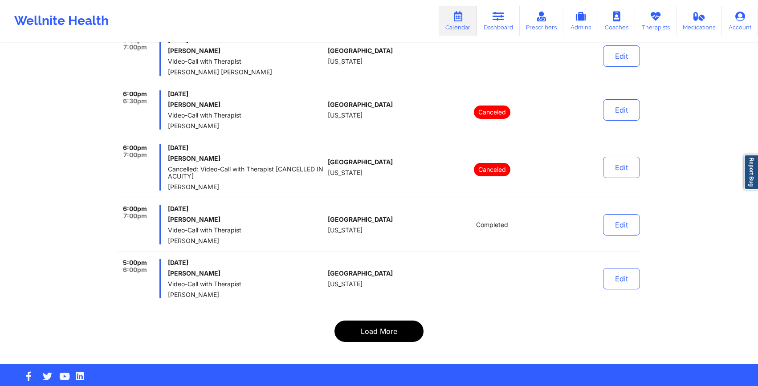
click at [365, 323] on button "Load More" at bounding box center [379, 331] width 89 height 21
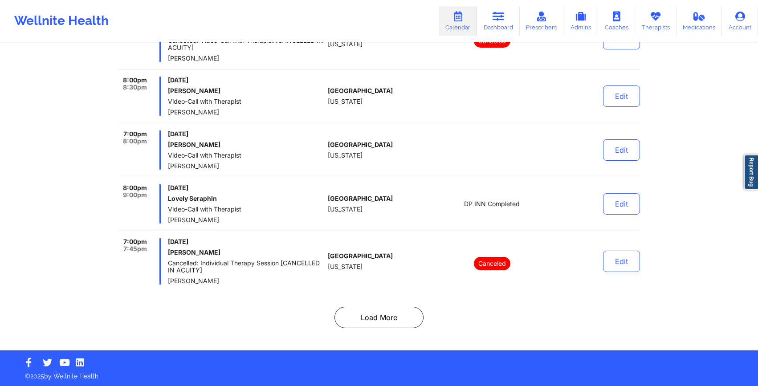
scroll to position [5761, 0]
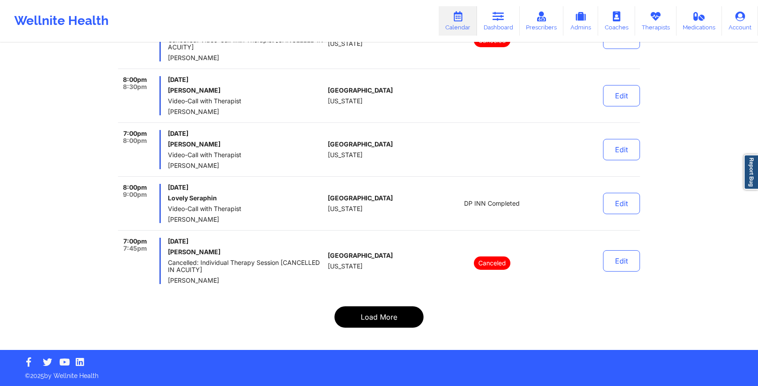
click at [383, 311] on button "Load More" at bounding box center [379, 316] width 89 height 21
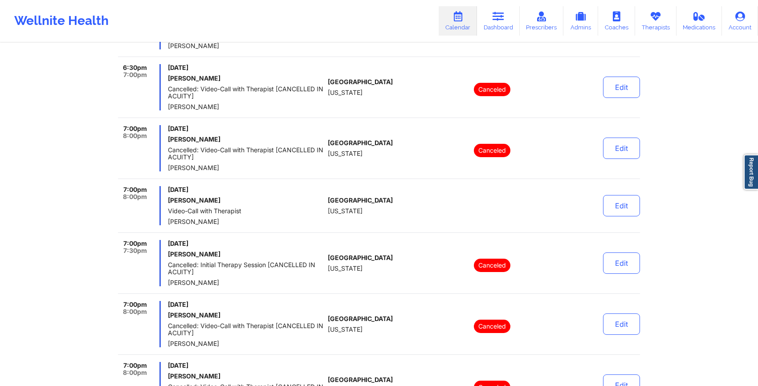
scroll to position [2046, 0]
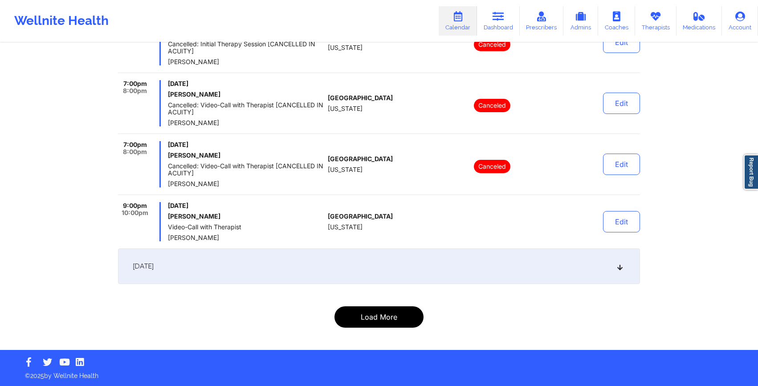
click at [378, 317] on button "Load More" at bounding box center [379, 316] width 89 height 21
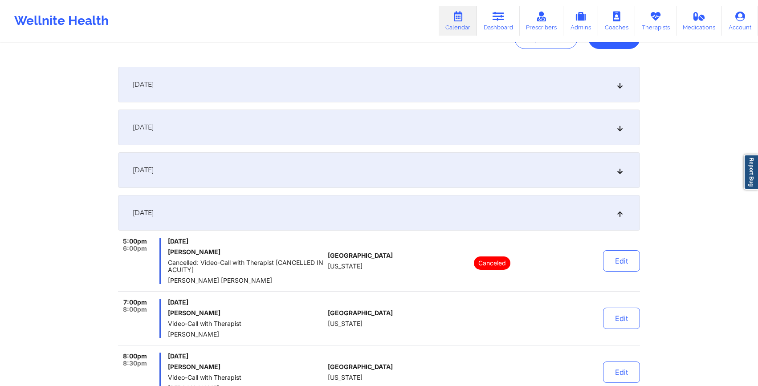
scroll to position [0, 0]
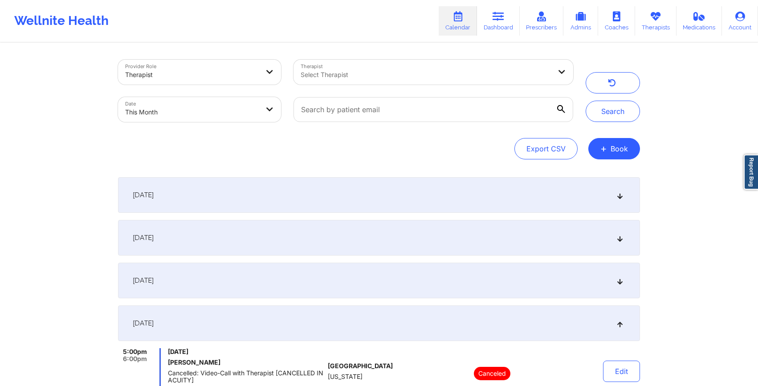
click at [458, 16] on icon at bounding box center [458, 17] width 12 height 10
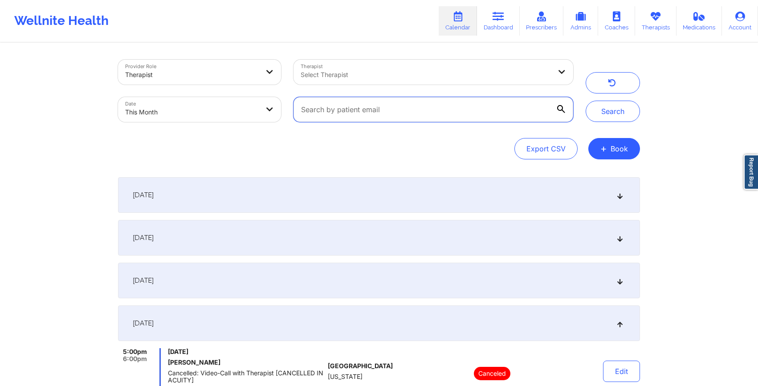
click at [491, 109] on input "text" at bounding box center [434, 109] width 280 height 25
paste input "[EMAIL_ADDRESS][DOMAIN_NAME]"
type input "[EMAIL_ADDRESS][DOMAIN_NAME]"
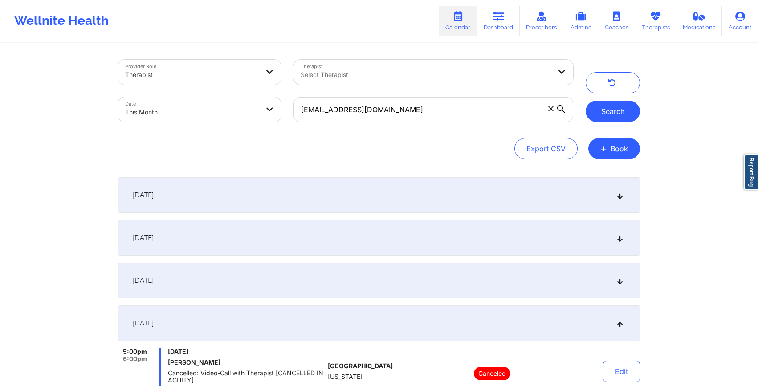
click at [605, 113] on button "Search" at bounding box center [613, 111] width 54 height 21
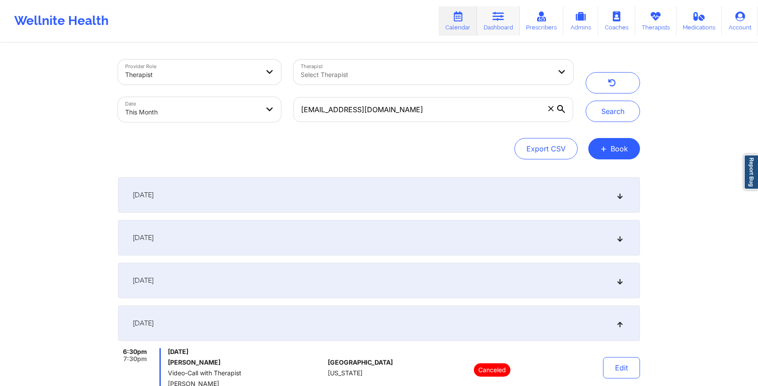
click at [494, 29] on link "Dashboard" at bounding box center [498, 20] width 43 height 29
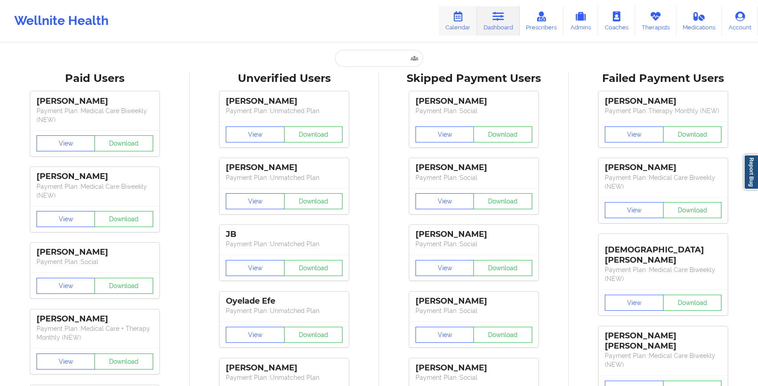
click at [462, 26] on link "Calendar" at bounding box center [458, 20] width 38 height 29
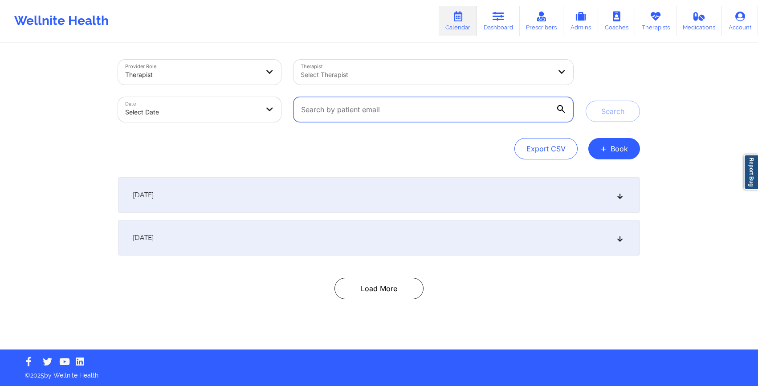
click at [339, 108] on input "text" at bounding box center [434, 109] width 280 height 25
paste input "[EMAIL_ADDRESS][DOMAIN_NAME]"
type input "[EMAIL_ADDRESS][DOMAIN_NAME]"
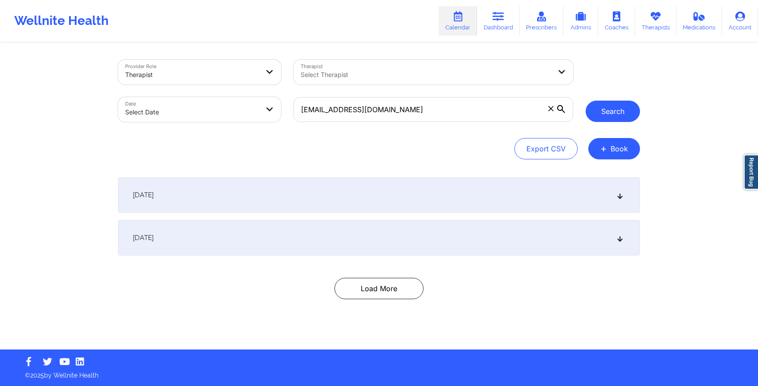
click at [625, 111] on button "Search" at bounding box center [613, 111] width 54 height 21
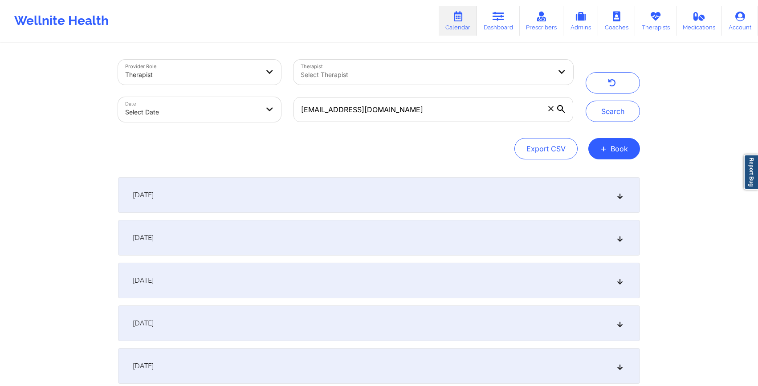
click at [230, 111] on body "Wellnite Health Calendar Dashboard Prescribers Admins Coaches Therapists Medica…" at bounding box center [379, 193] width 758 height 386
select select "2025-8"
select select "2025-9"
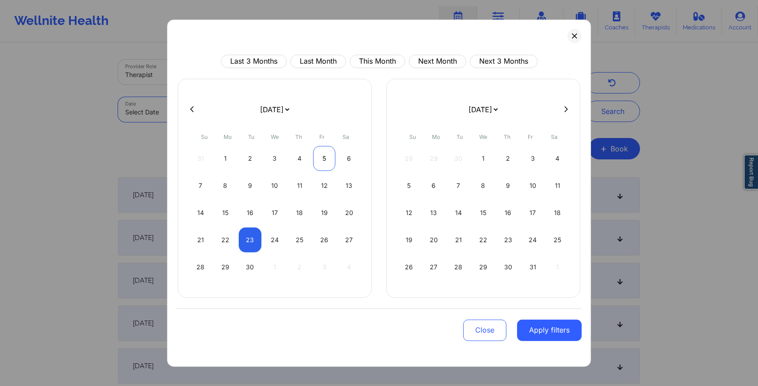
click at [322, 159] on div "5" at bounding box center [324, 158] width 23 height 25
select select "2025-8"
select select "2025-9"
click at [322, 159] on div "5" at bounding box center [324, 158] width 23 height 25
select select "2025-8"
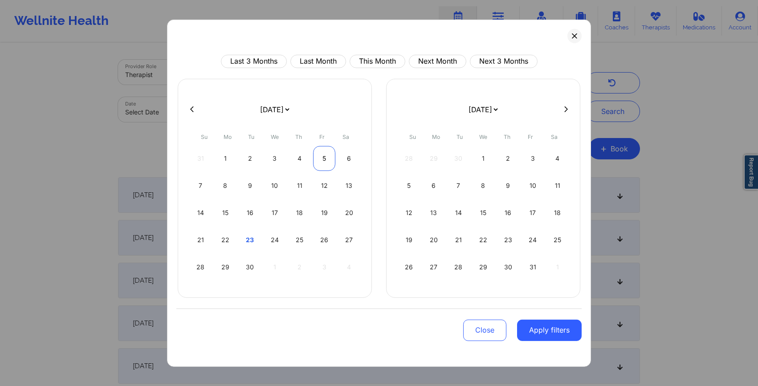
select select "2025-9"
click at [415, 189] on div "5" at bounding box center [409, 185] width 23 height 25
select select "2025-9"
select select "2025-10"
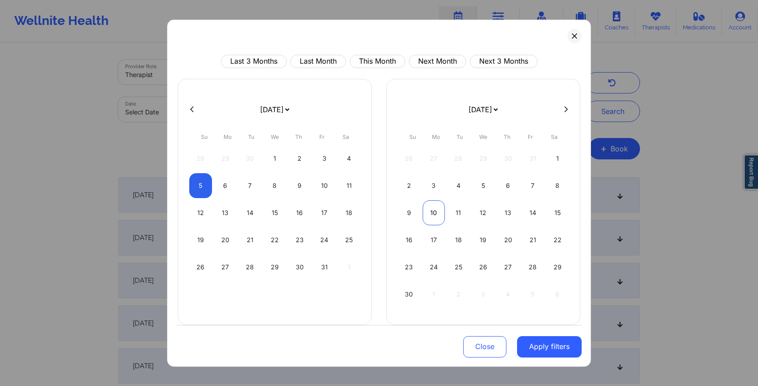
select select "2025-9"
select select "2025-10"
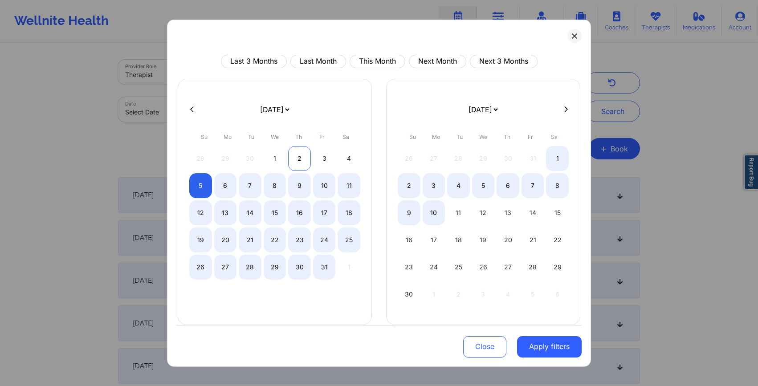
select select "2025-9"
select select "2025-10"
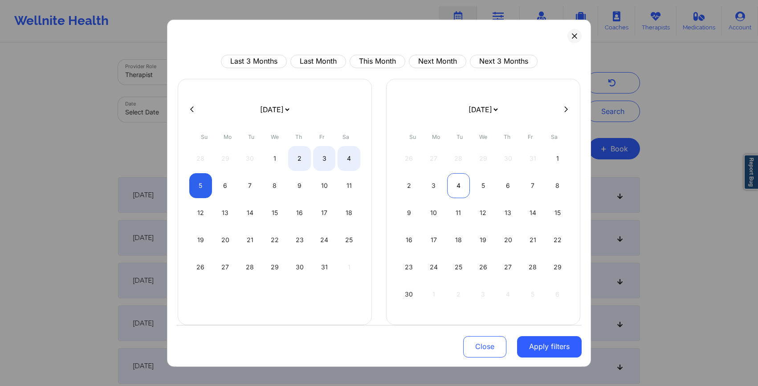
select select "2025-9"
select select "2025-10"
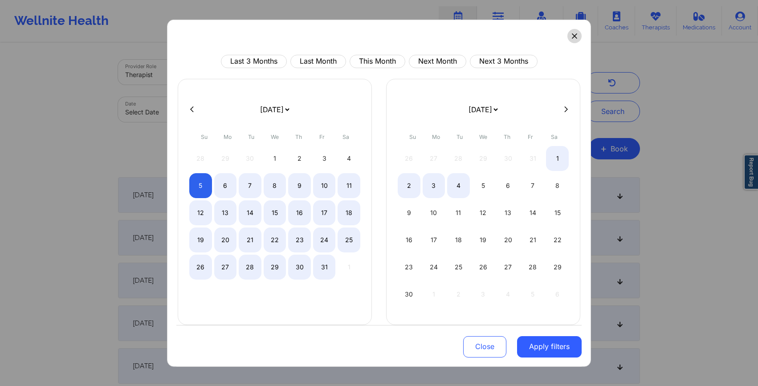
click at [568, 39] on button at bounding box center [575, 36] width 14 height 14
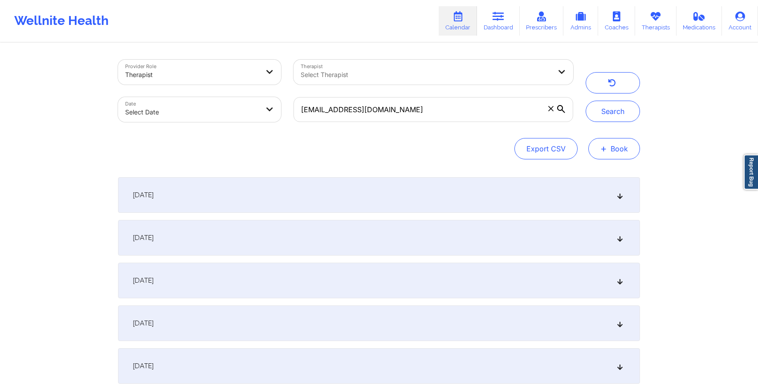
click at [598, 145] on button "+ Book" at bounding box center [614, 148] width 52 height 21
click at [588, 176] on button "Therapy Session" at bounding box center [599, 177] width 68 height 15
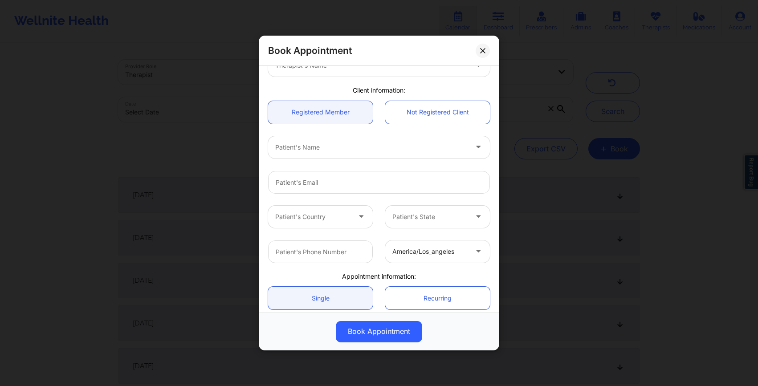
scroll to position [140, 0]
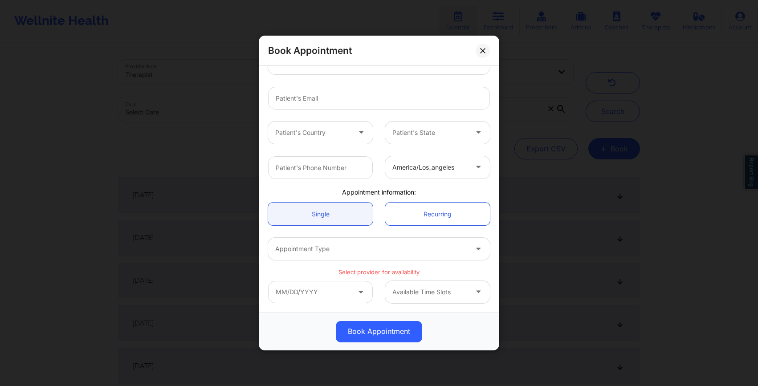
click at [315, 244] on div at bounding box center [371, 249] width 192 height 11
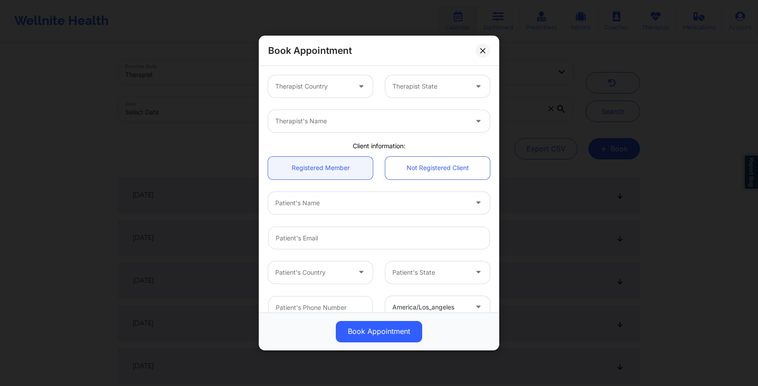
click at [319, 84] on div at bounding box center [312, 86] width 75 height 11
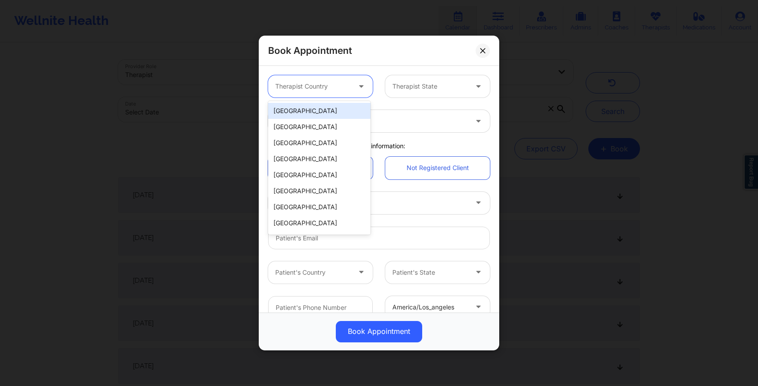
click at [310, 107] on div "[GEOGRAPHIC_DATA]" at bounding box center [319, 111] width 102 height 16
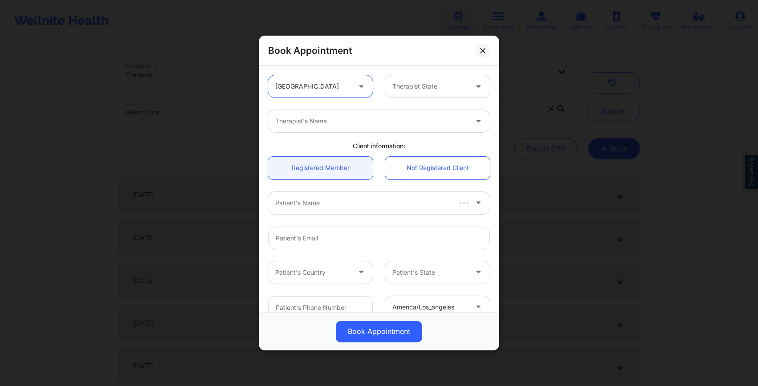
click at [423, 80] on div "Therapist State" at bounding box center [426, 86] width 83 height 22
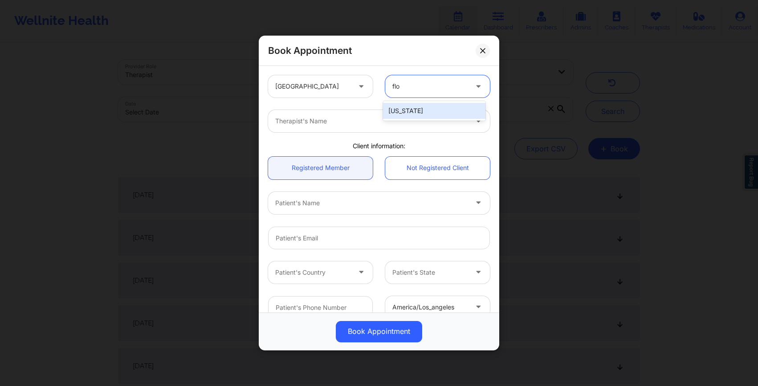
type input "[PERSON_NAME]"
click at [429, 114] on div "[US_STATE]" at bounding box center [434, 111] width 102 height 16
click at [414, 120] on div at bounding box center [371, 121] width 192 height 11
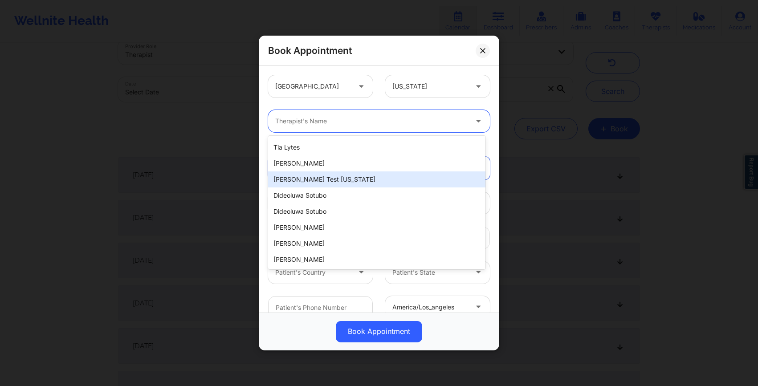
scroll to position [23, 0]
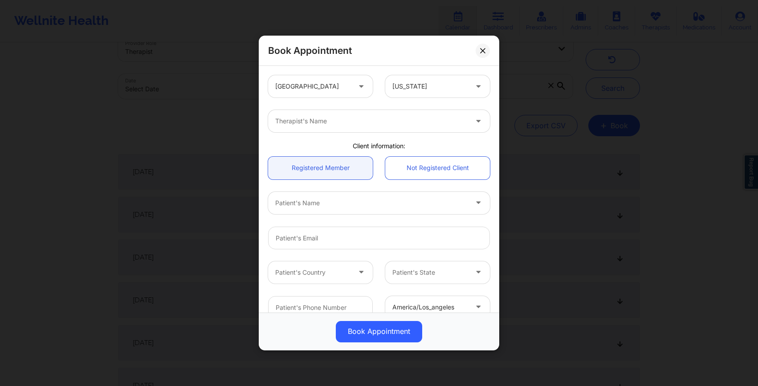
click at [351, 101] on div "[GEOGRAPHIC_DATA] [US_STATE]" at bounding box center [379, 86] width 234 height 35
click at [481, 50] on icon at bounding box center [482, 50] width 5 height 5
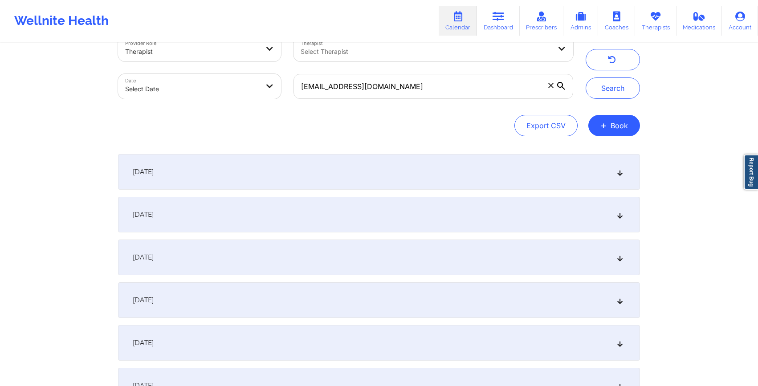
scroll to position [0, 0]
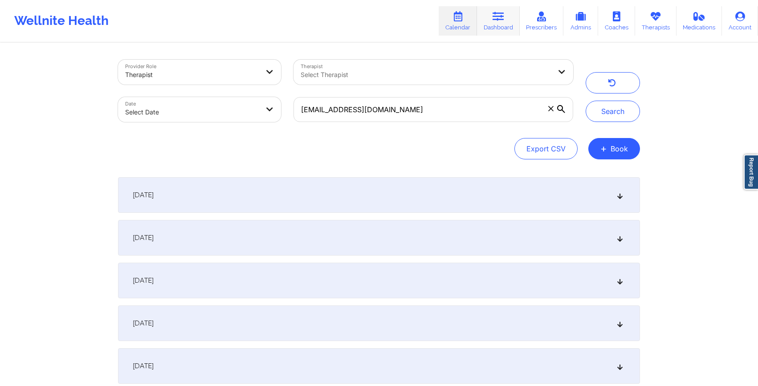
click at [507, 17] on link "Dashboard" at bounding box center [498, 20] width 43 height 29
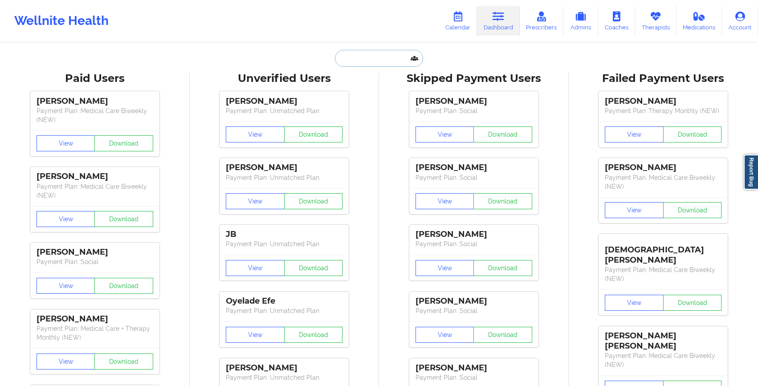
click at [346, 56] on input "text" at bounding box center [379, 58] width 88 height 17
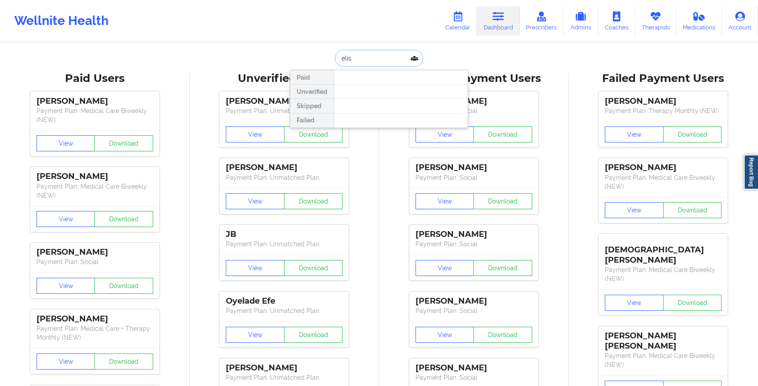
type input "[PERSON_NAME]"
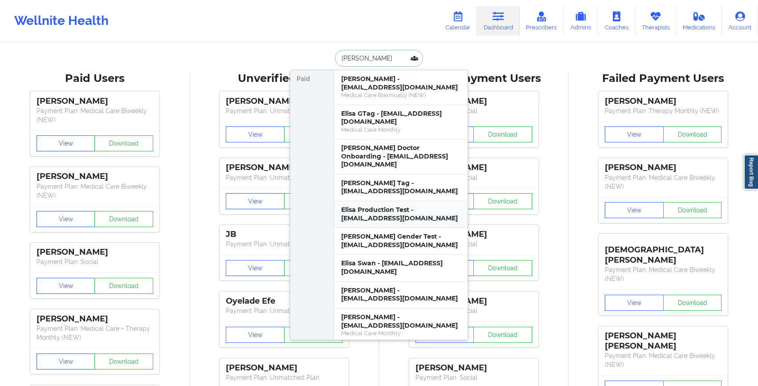
click at [376, 206] on div "Elisa Production Test - [EMAIL_ADDRESS][DOMAIN_NAME]" at bounding box center [400, 214] width 119 height 16
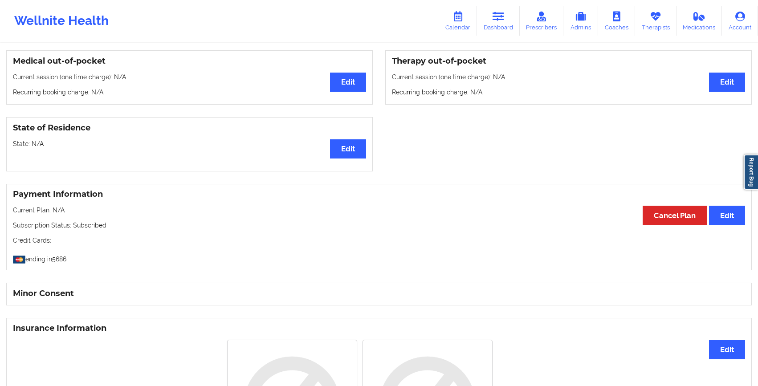
scroll to position [266, 0]
click at [724, 219] on button "Edit" at bounding box center [727, 215] width 36 height 19
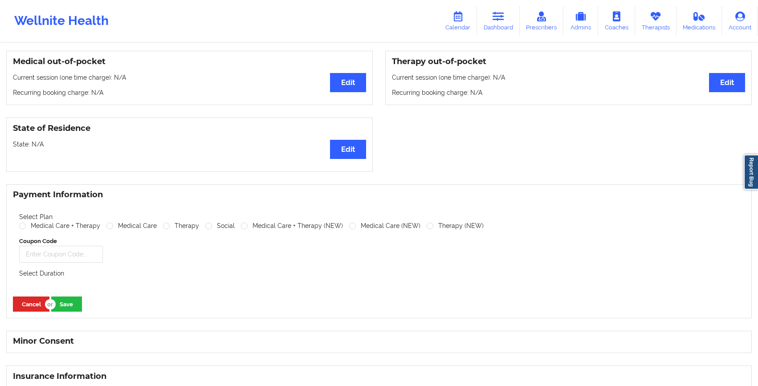
scroll to position [0, 0]
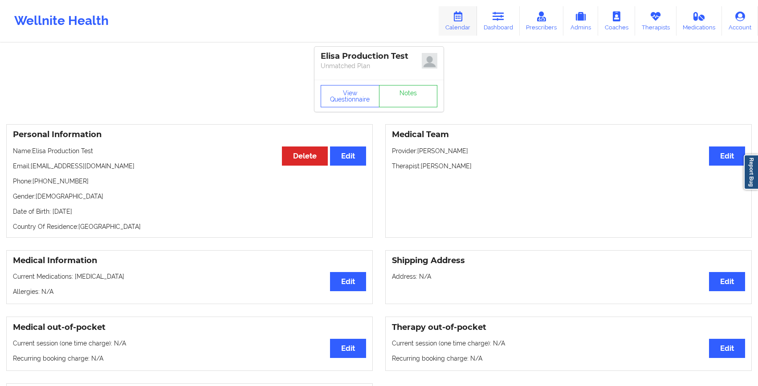
click at [456, 18] on icon at bounding box center [458, 17] width 12 height 10
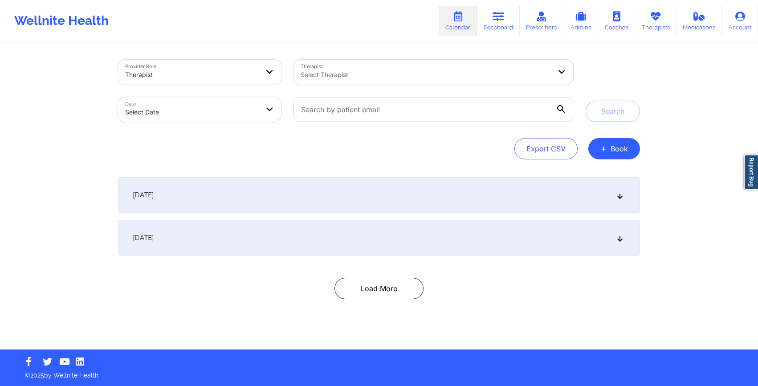
click at [331, 76] on div at bounding box center [426, 74] width 251 height 11
click at [252, 146] on div "Export CSV + Book" at bounding box center [379, 148] width 522 height 21
click at [388, 201] on div "[DATE]" at bounding box center [379, 195] width 522 height 36
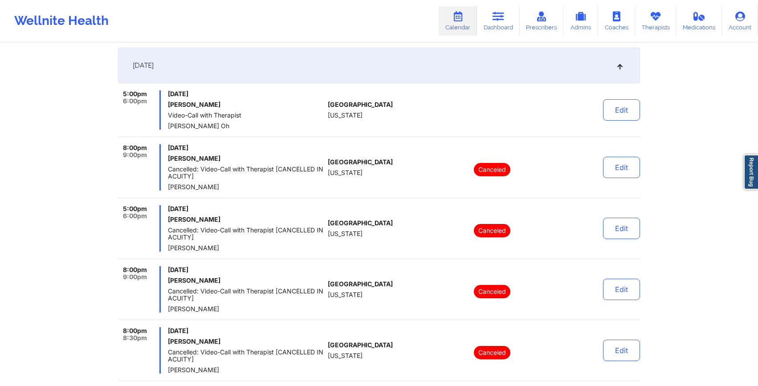
scroll to position [129, 0]
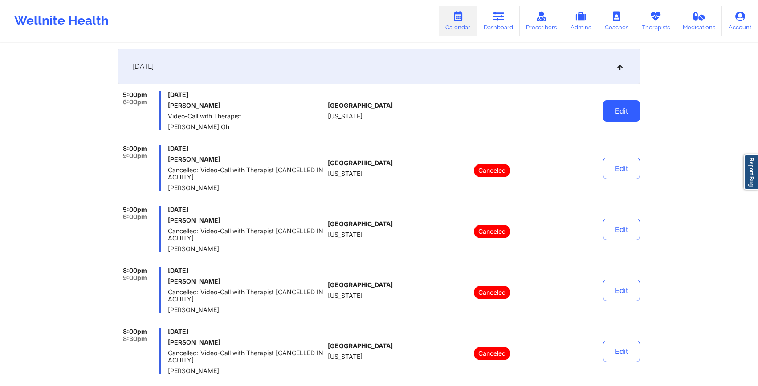
click at [615, 108] on button "Edit" at bounding box center [621, 110] width 37 height 21
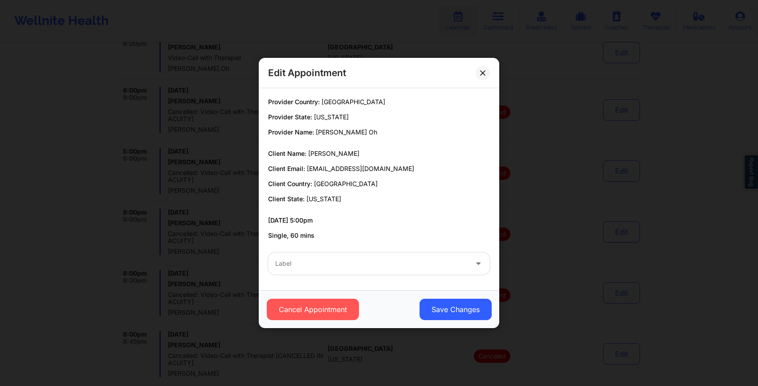
scroll to position [196, 0]
click at [180, 193] on div "Edit Appointment Provider Country: [GEOGRAPHIC_DATA] Provider State: [US_STATE]…" at bounding box center [379, 193] width 758 height 386
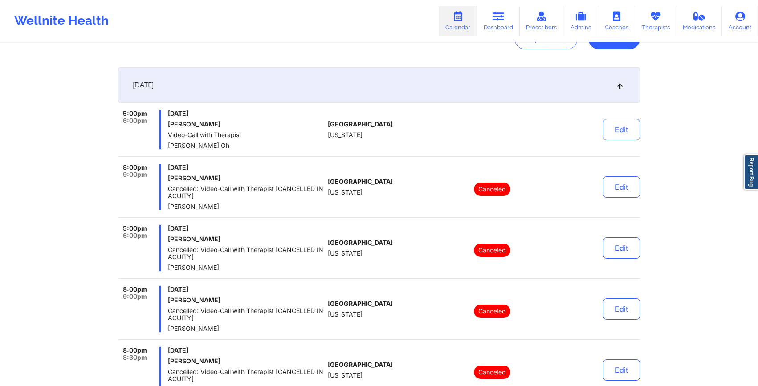
scroll to position [111, 0]
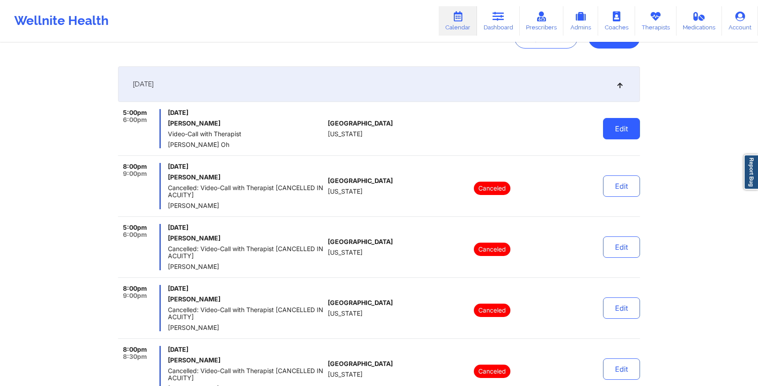
click at [614, 135] on button "Edit" at bounding box center [621, 128] width 37 height 21
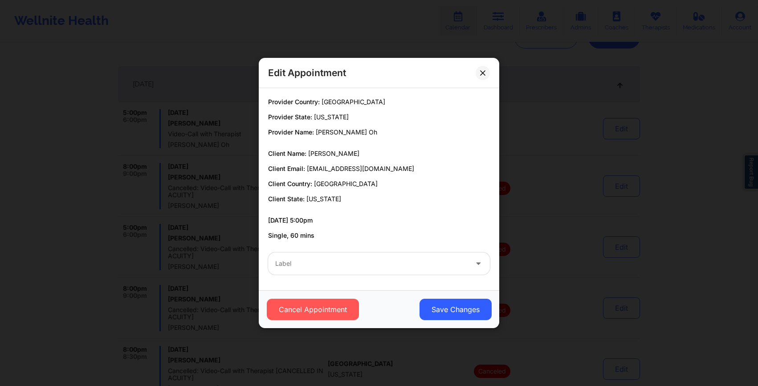
click at [212, 165] on div "Edit Appointment Provider Country: [GEOGRAPHIC_DATA] Provider State: [US_STATE]…" at bounding box center [379, 193] width 758 height 386
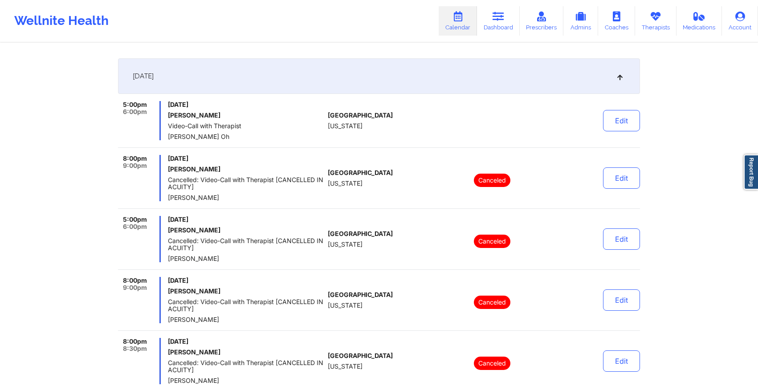
scroll to position [115, 0]
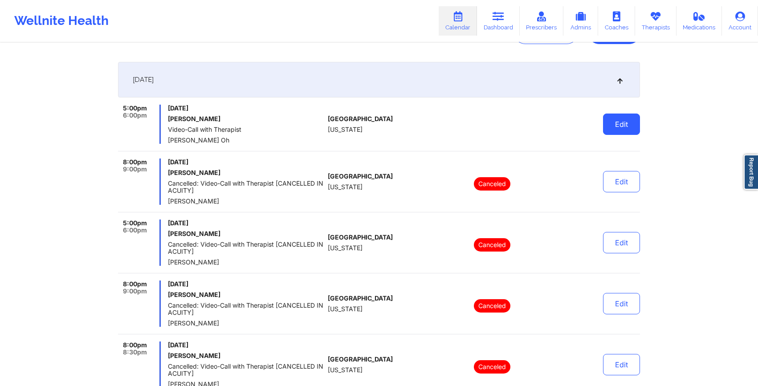
click at [611, 131] on button "Edit" at bounding box center [621, 124] width 37 height 21
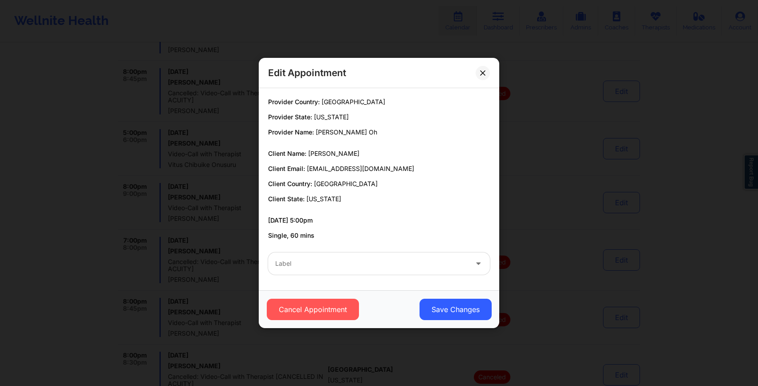
scroll to position [455, 0]
click at [485, 73] on icon at bounding box center [482, 72] width 5 height 5
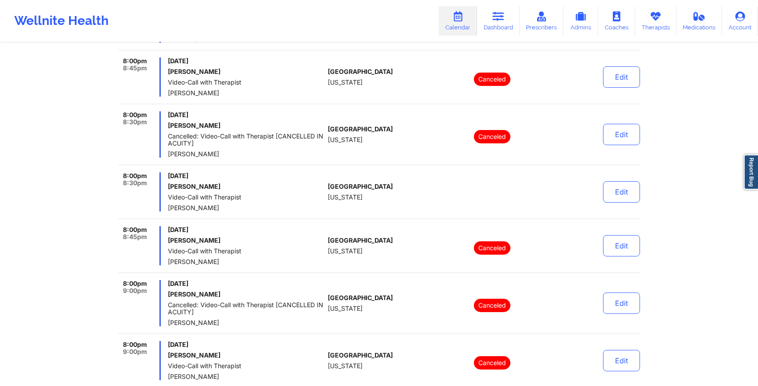
scroll to position [695, 0]
